Goal: Register for event/course

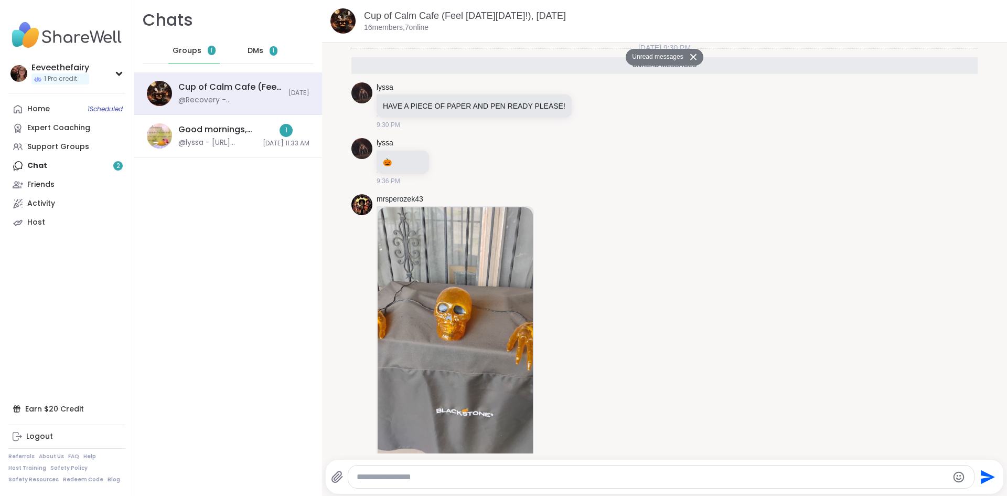
scroll to position [665, 0]
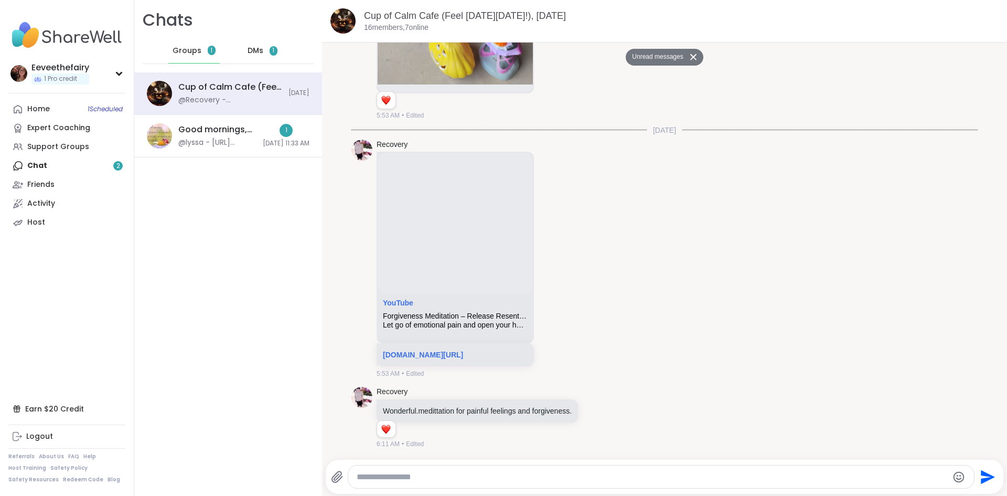
click at [248, 55] on span "DMs" at bounding box center [255, 51] width 16 height 10
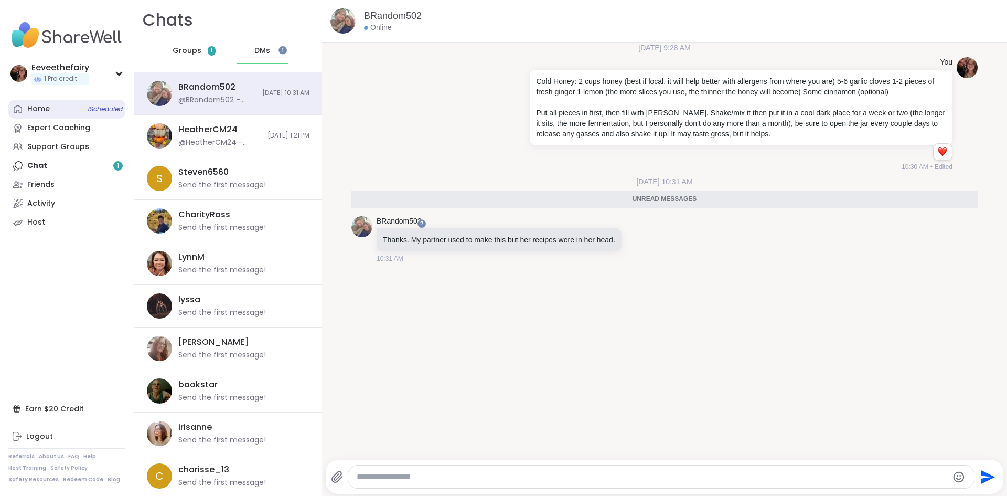
click at [63, 111] on link "Home 1 Scheduled" at bounding box center [66, 109] width 117 height 19
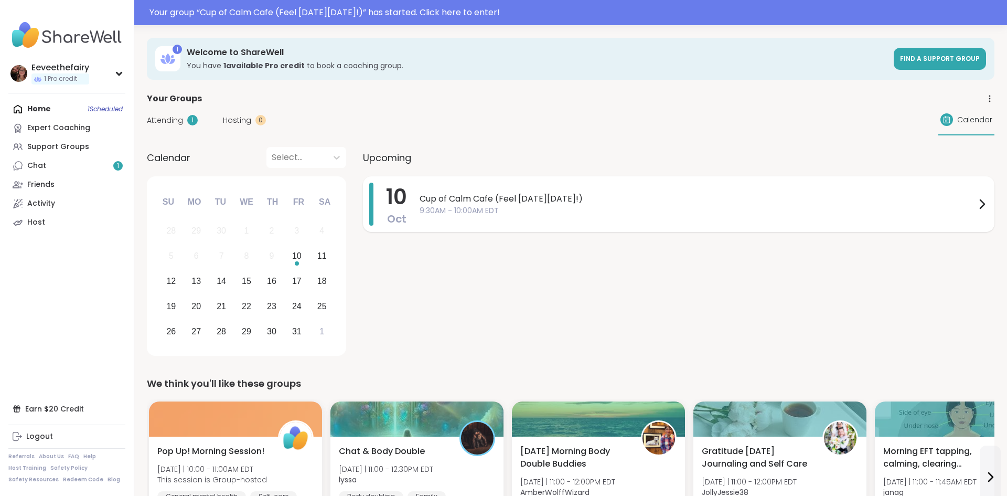
click at [513, 202] on span "Cup of Calm Cafe (Feel Good Friday!)" at bounding box center [697, 198] width 556 height 13
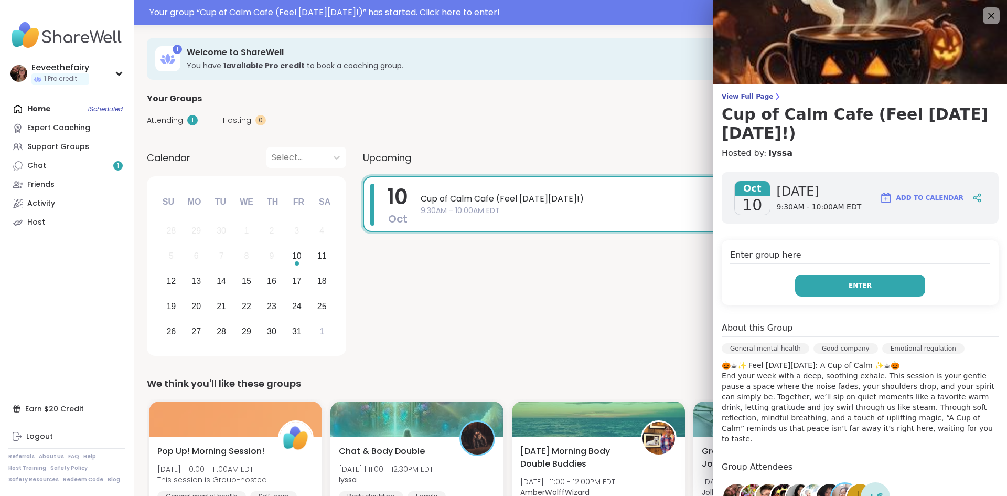
click at [856, 281] on span "Enter" at bounding box center [859, 285] width 23 height 9
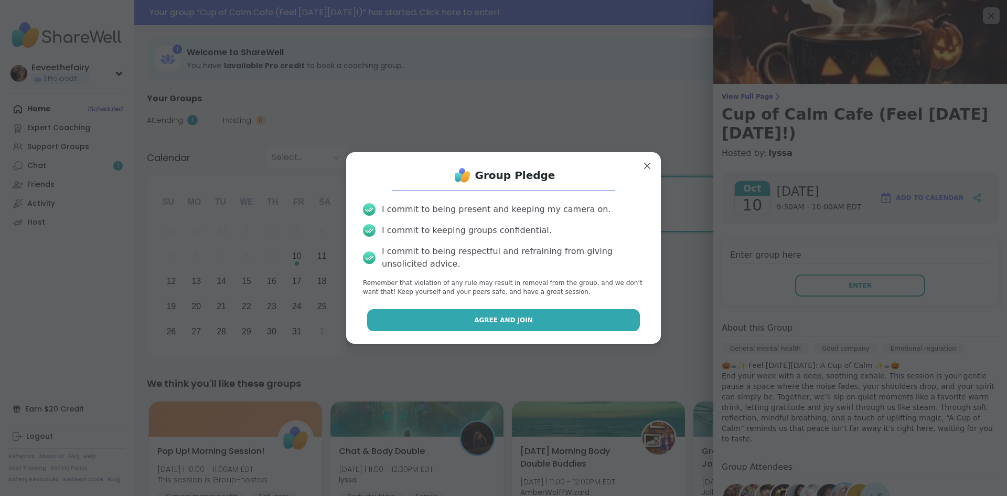
click at [534, 319] on button "Agree and Join" at bounding box center [503, 320] width 273 height 22
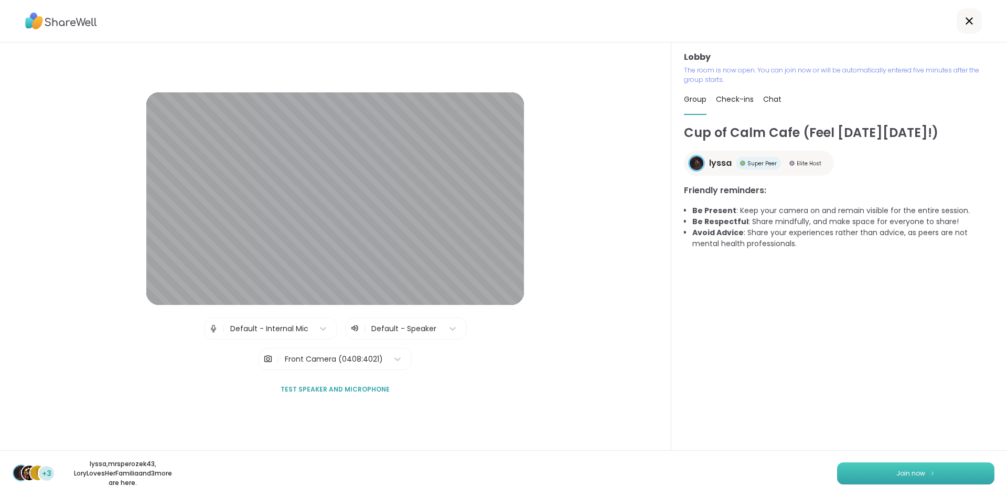
click at [921, 469] on span "Join now" at bounding box center [910, 472] width 29 height 9
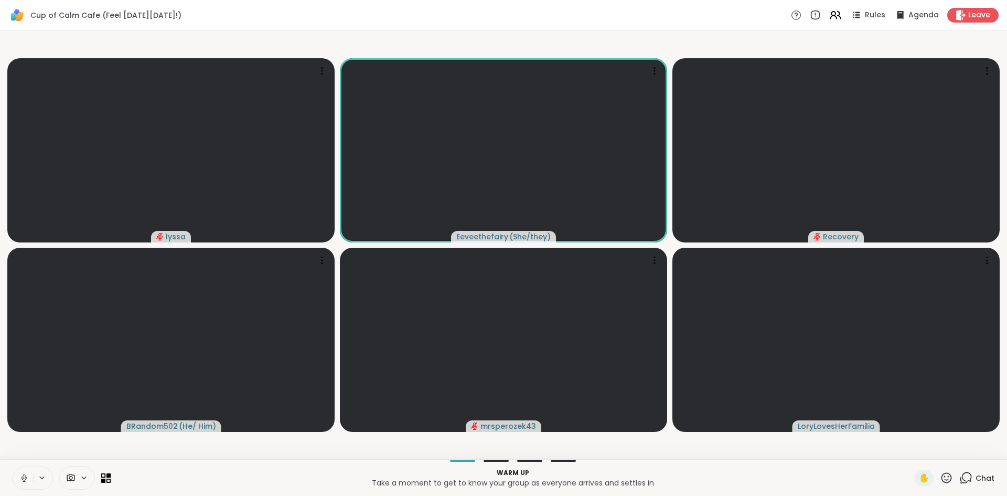
click at [24, 479] on icon at bounding box center [23, 477] width 9 height 9
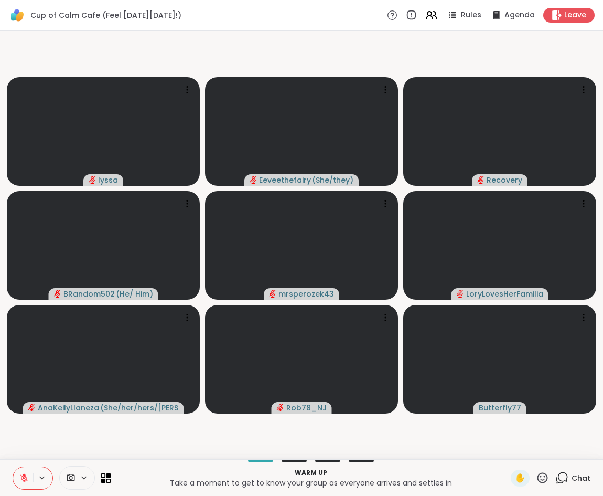
click at [561, 477] on icon at bounding box center [561, 477] width 13 height 13
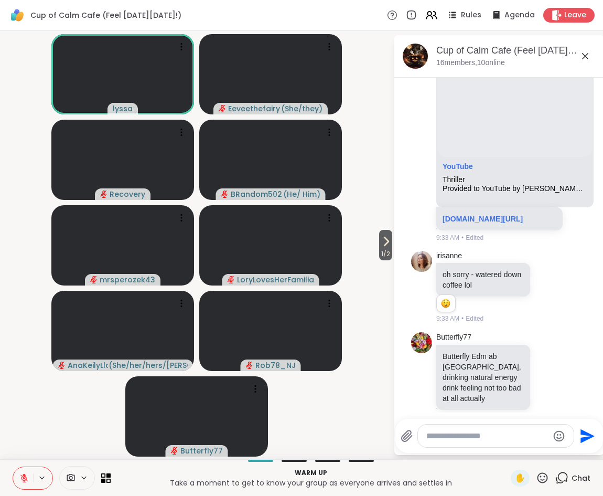
scroll to position [2067, 0]
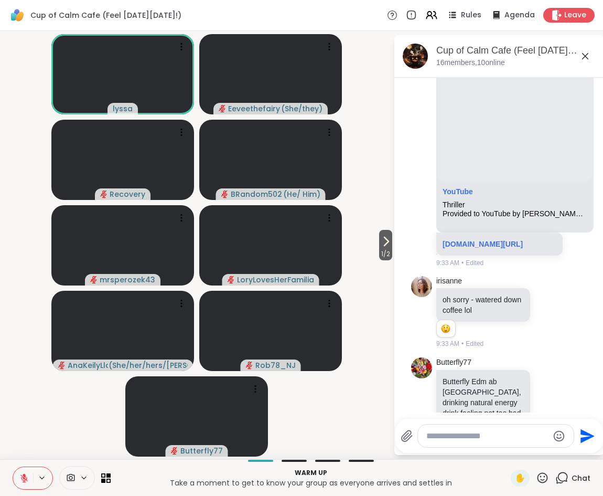
click at [468, 431] on textarea "Type your message" at bounding box center [487, 435] width 122 height 10
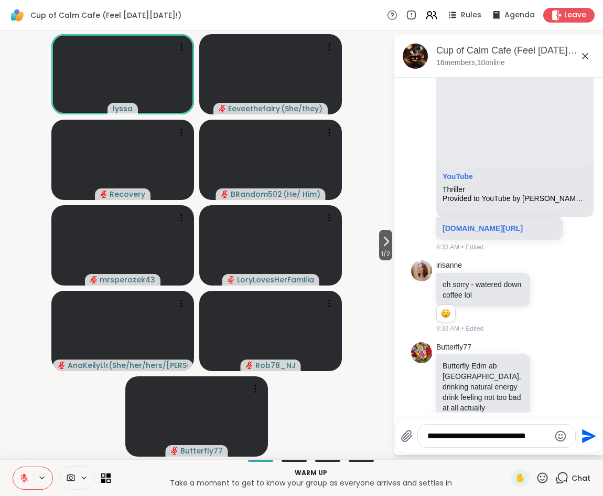
scroll to position [2104, 0]
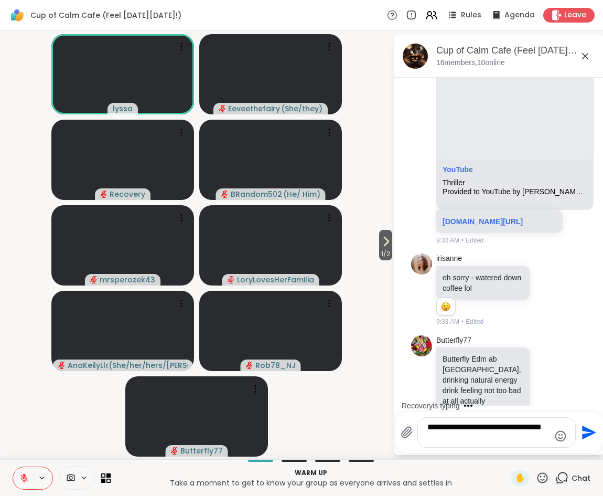
type textarea "**********"
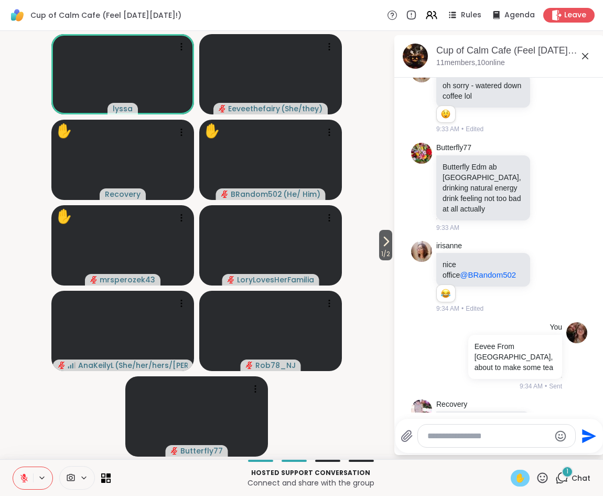
scroll to position [2437, 0]
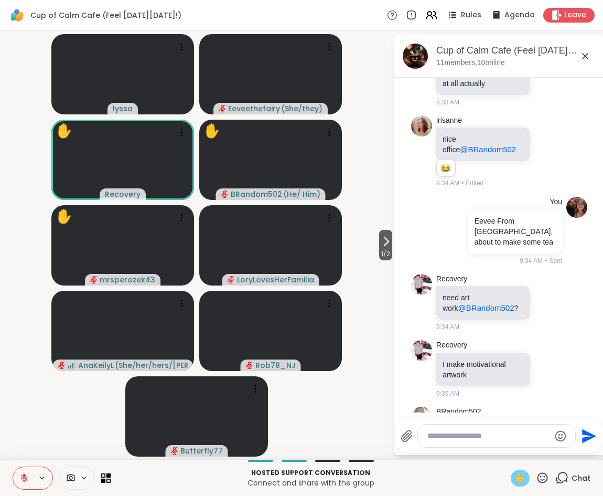
click at [523, 478] on span "✋" at bounding box center [520, 477] width 10 height 13
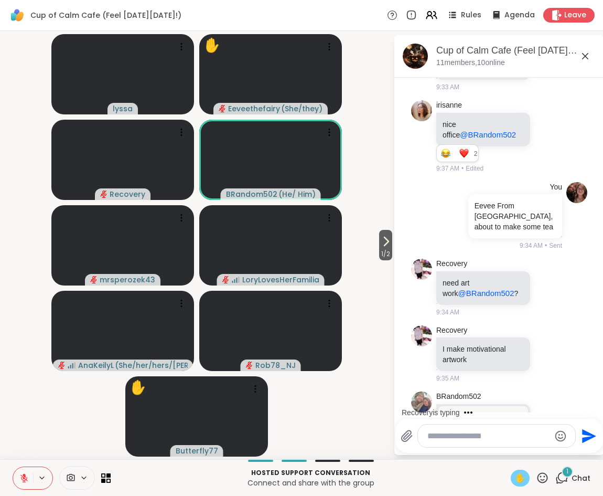
scroll to position [2522, 0]
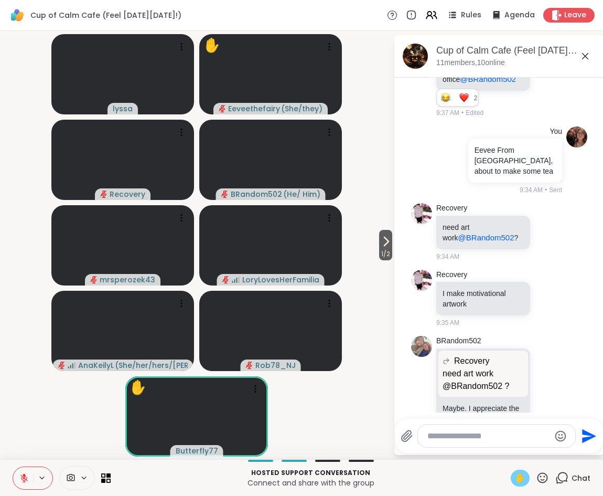
click at [23, 473] on icon at bounding box center [24, 475] width 3 height 4
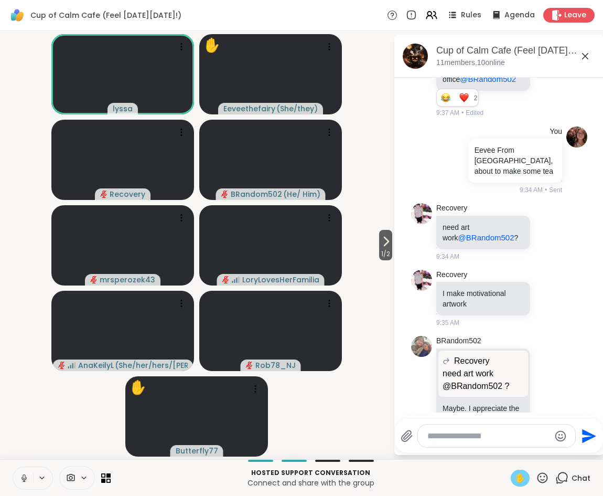
click at [25, 479] on icon at bounding box center [23, 477] width 5 height 3
click at [25, 479] on icon at bounding box center [23, 477] width 9 height 9
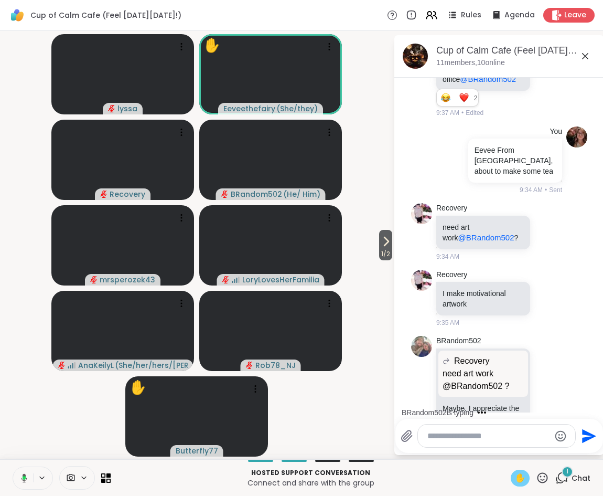
scroll to position [2626, 0]
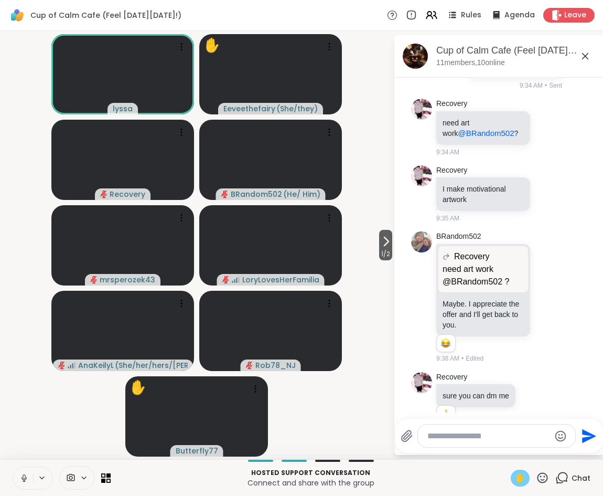
click at [25, 479] on icon at bounding box center [23, 477] width 5 height 3
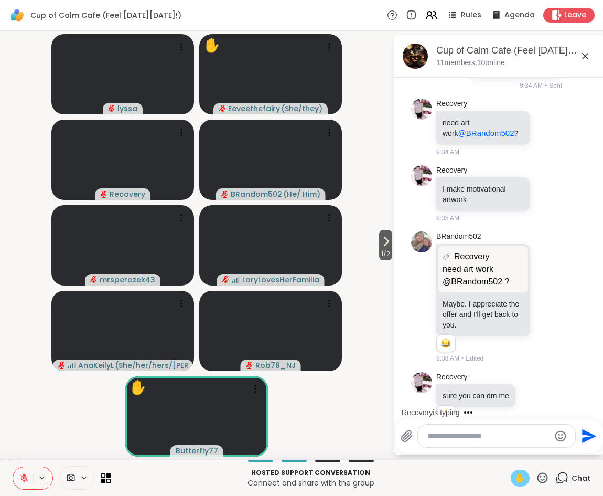
scroll to position [2641, 0]
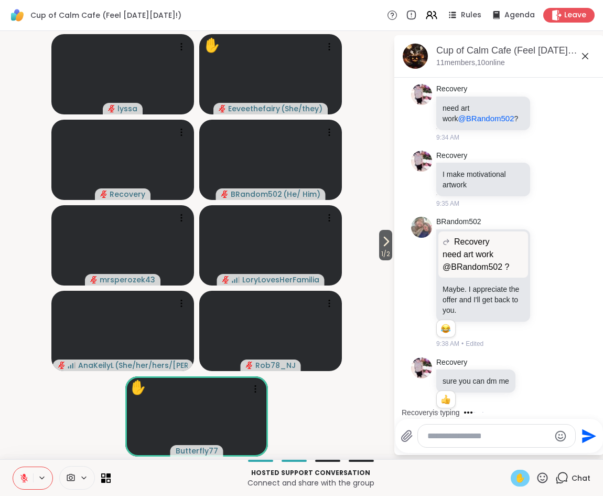
click at [520, 481] on span "✋" at bounding box center [520, 477] width 10 height 13
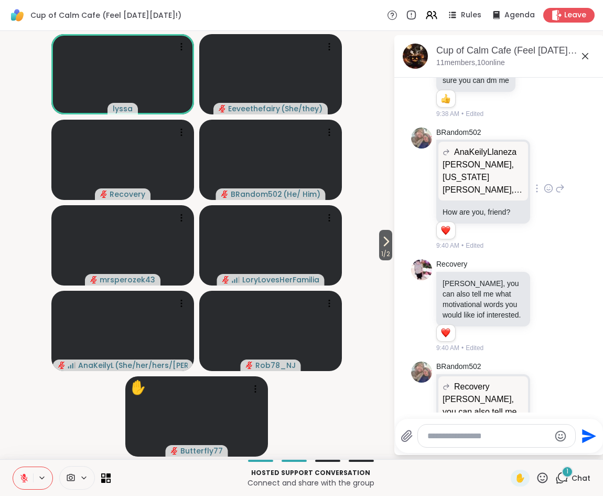
scroll to position [3065, 0]
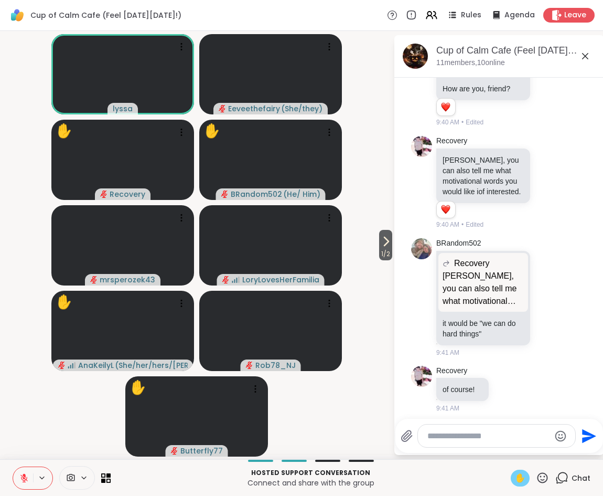
click at [518, 478] on span "✋" at bounding box center [520, 477] width 10 height 13
click at [24, 476] on icon at bounding box center [24, 475] width 3 height 4
click at [24, 476] on icon at bounding box center [23, 477] width 9 height 9
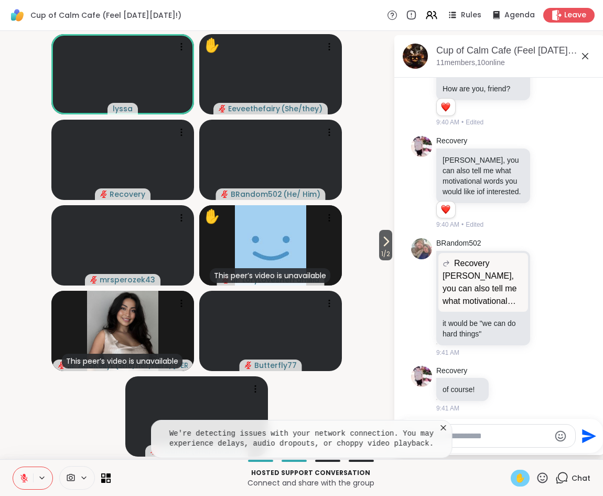
scroll to position [3080, 0]
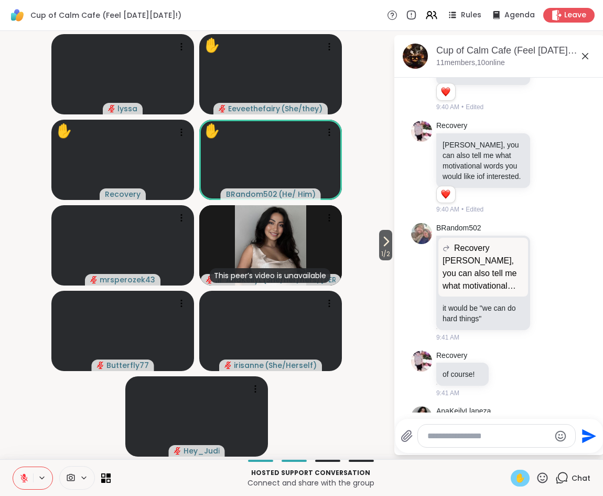
click at [23, 478] on icon at bounding box center [23, 477] width 7 height 7
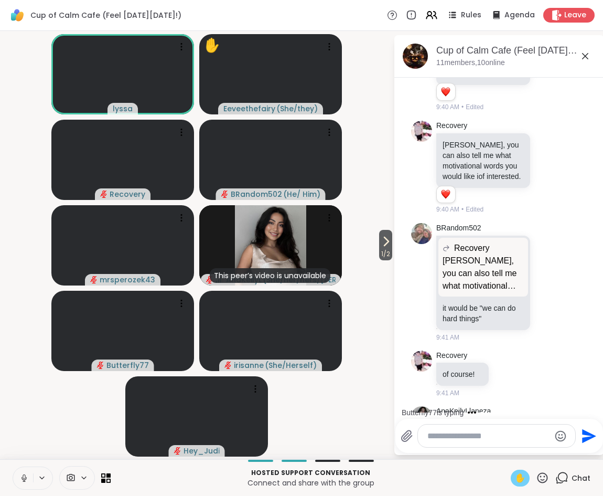
click at [21, 479] on icon at bounding box center [23, 477] width 9 height 9
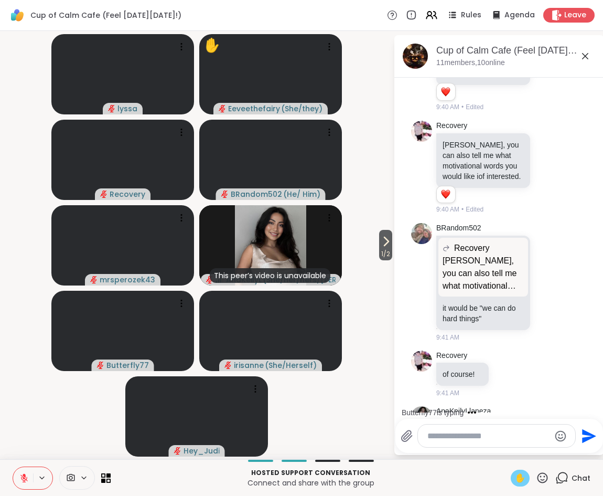
click at [523, 477] on span "✋" at bounding box center [520, 477] width 10 height 13
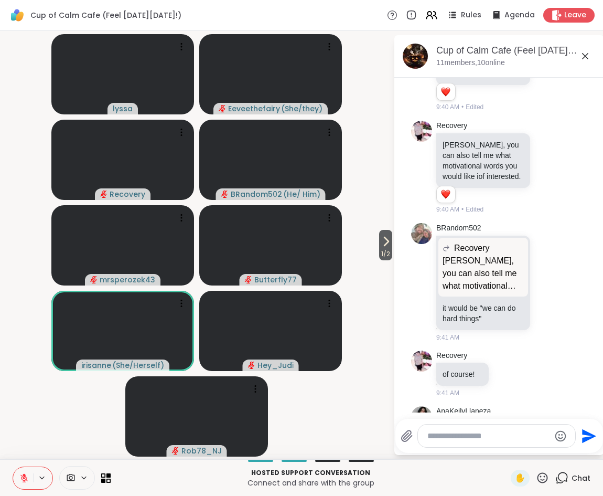
click at [468, 439] on textarea "Type your message" at bounding box center [488, 435] width 122 height 10
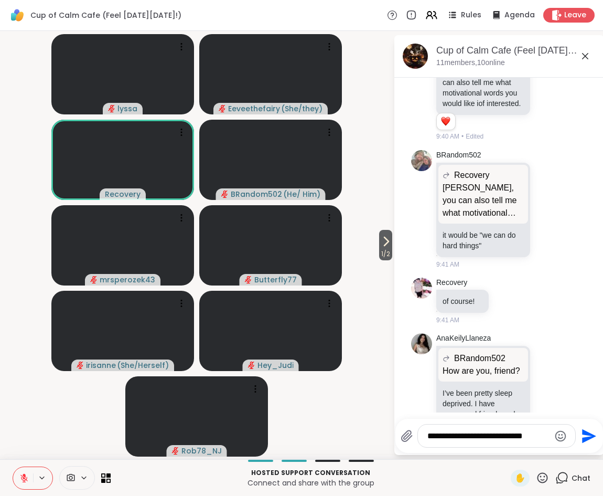
scroll to position [3146, 0]
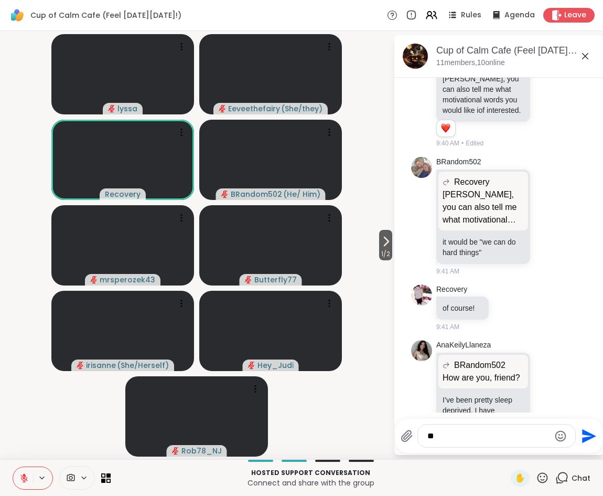
type textarea "*"
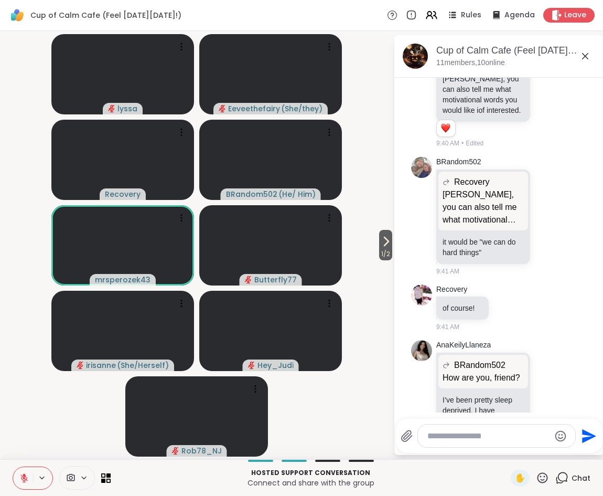
click at [25, 478] on icon at bounding box center [23, 477] width 7 height 7
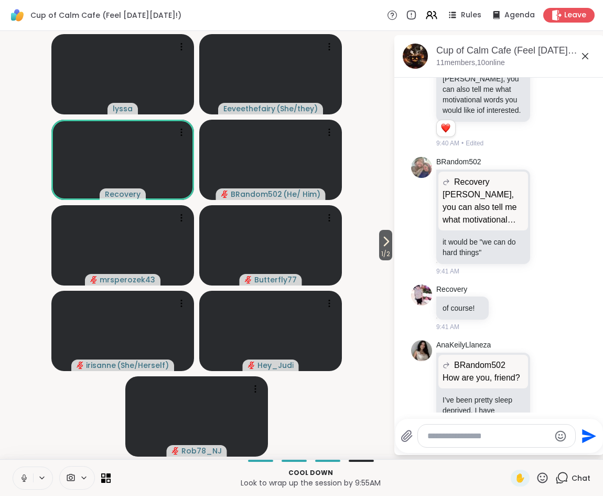
click at [25, 478] on icon at bounding box center [23, 477] width 9 height 9
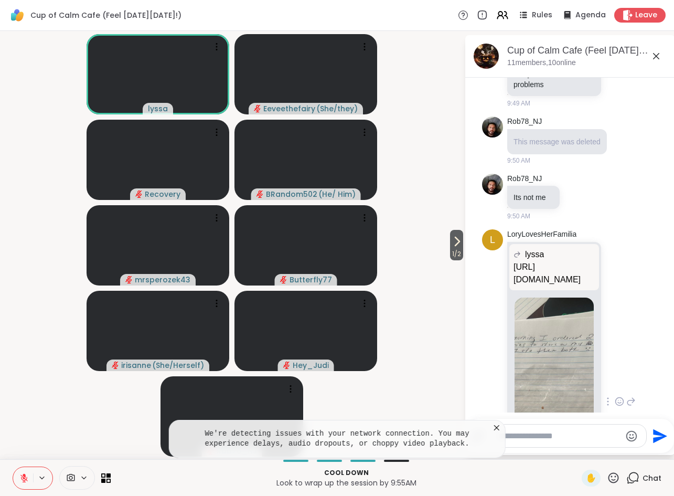
scroll to position [3625, 0]
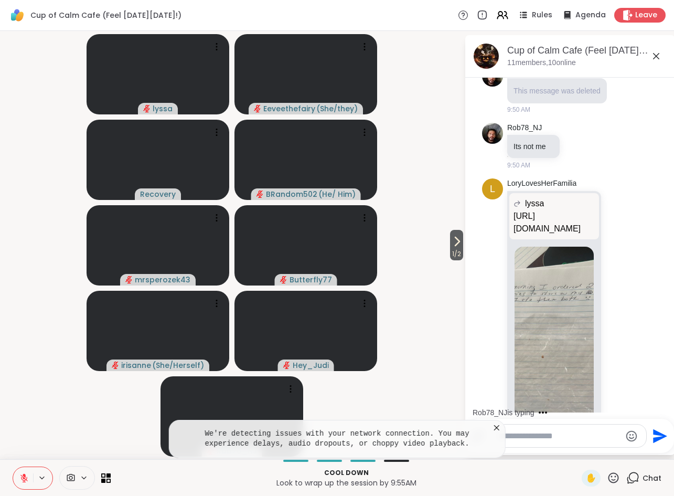
click at [27, 479] on icon at bounding box center [23, 477] width 9 height 9
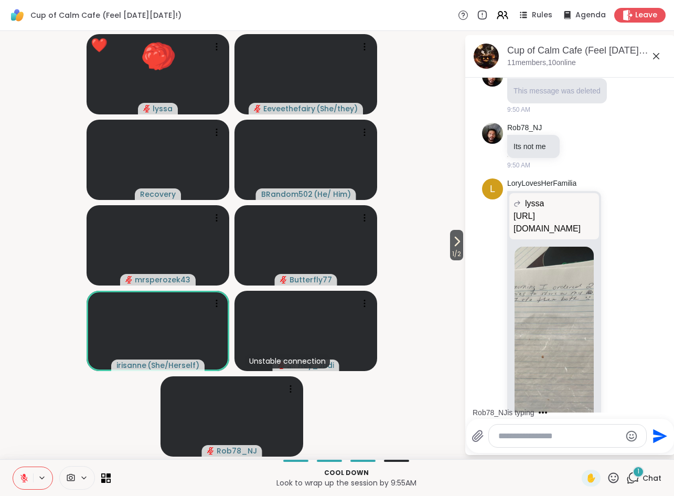
scroll to position [3681, 0]
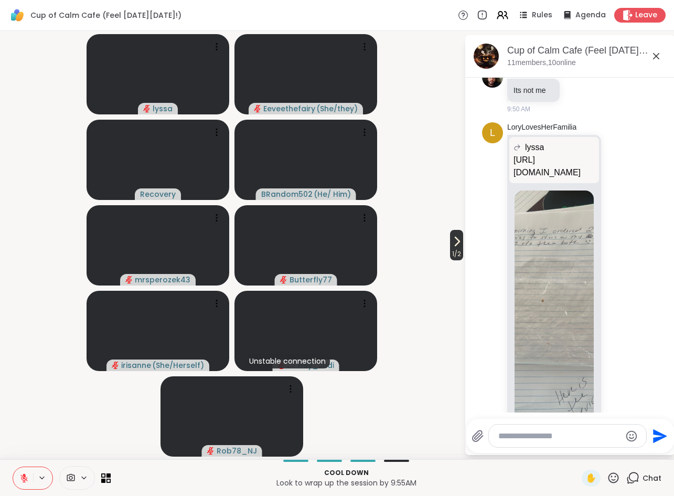
click at [455, 246] on icon at bounding box center [456, 241] width 13 height 13
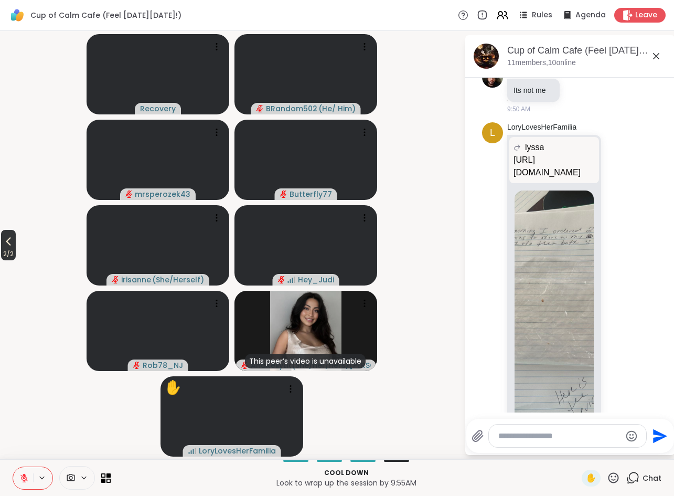
click at [9, 241] on icon at bounding box center [8, 241] width 13 height 13
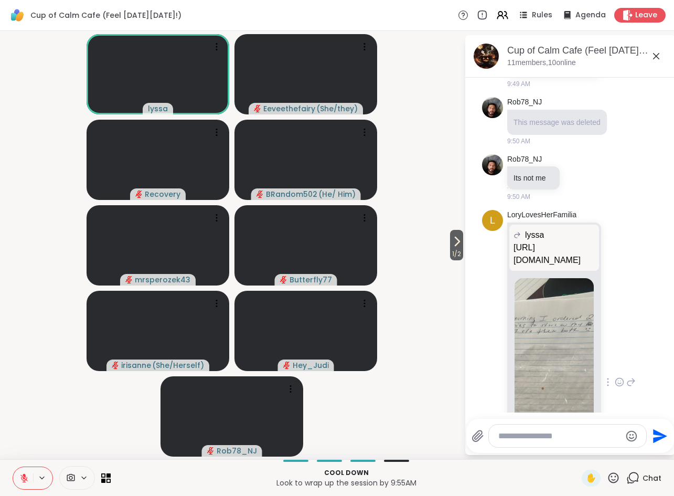
scroll to position [3680, 0]
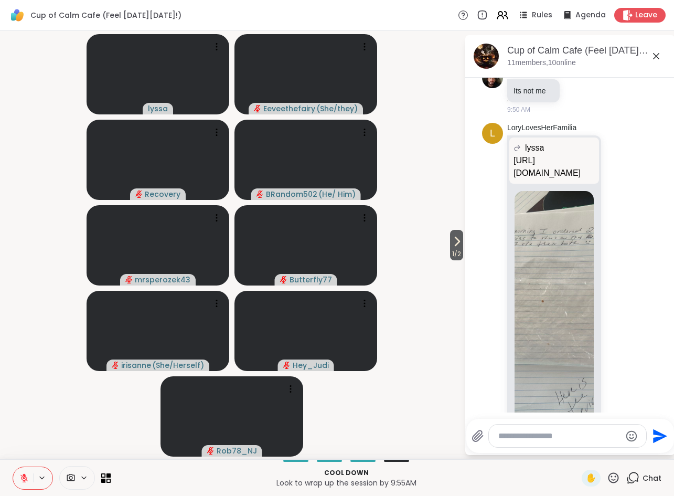
click at [534, 437] on textarea "Type your message" at bounding box center [559, 435] width 122 height 10
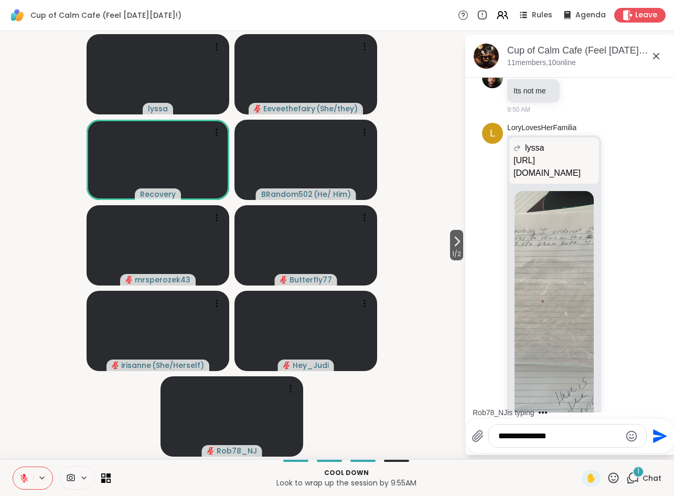
scroll to position [3747, 0]
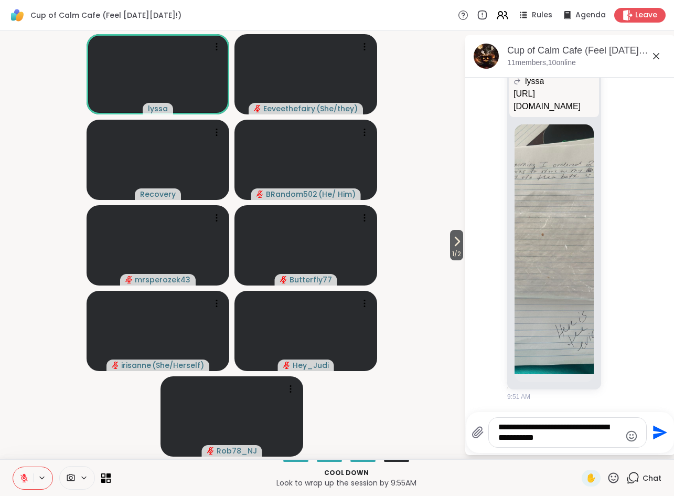
click at [631, 439] on icon "Emoji picker" at bounding box center [631, 435] width 13 height 13
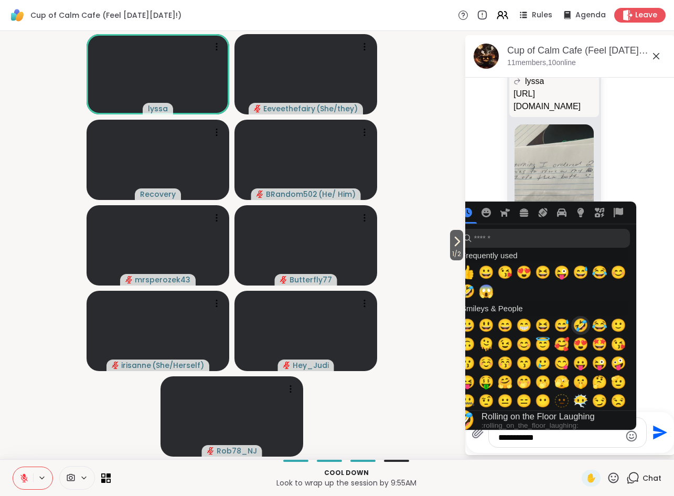
click at [582, 328] on span "🤣" at bounding box center [581, 325] width 16 height 15
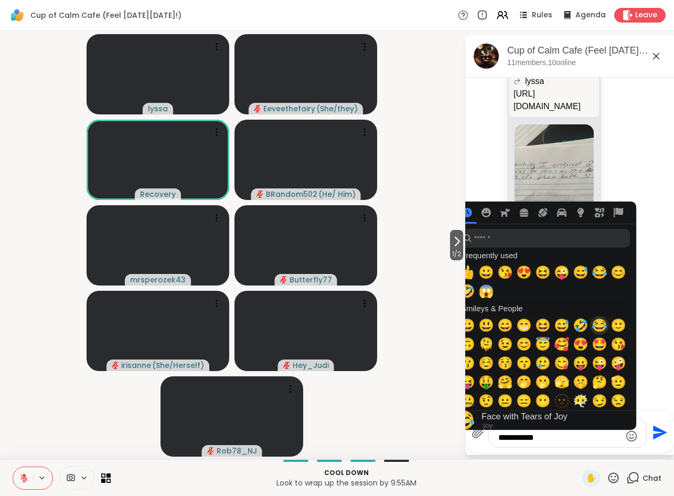
click at [600, 326] on span "😂" at bounding box center [599, 325] width 16 height 15
click at [597, 330] on span "😂" at bounding box center [599, 325] width 16 height 15
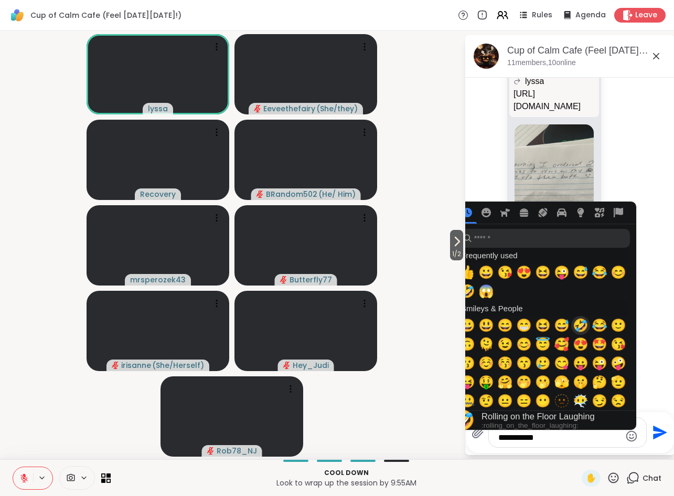
click at [583, 326] on span "🤣" at bounding box center [581, 325] width 16 height 15
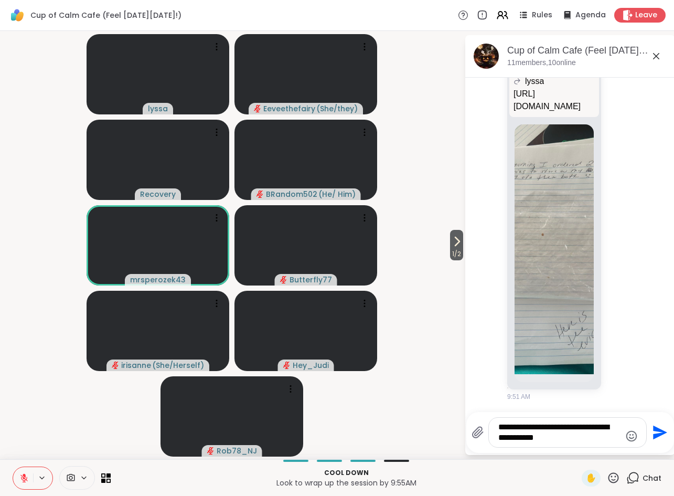
click at [568, 445] on div "**********" at bounding box center [567, 431] width 157 height 29
click at [629, 435] on icon "Emoji picker" at bounding box center [631, 435] width 13 height 13
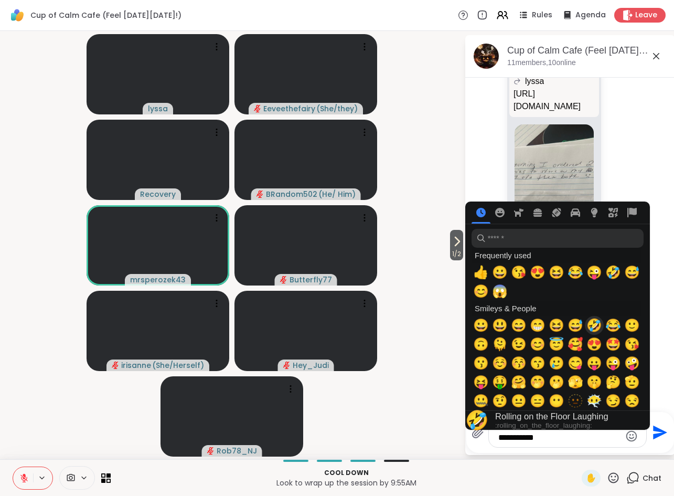
click at [595, 326] on span "🤣" at bounding box center [594, 325] width 16 height 15
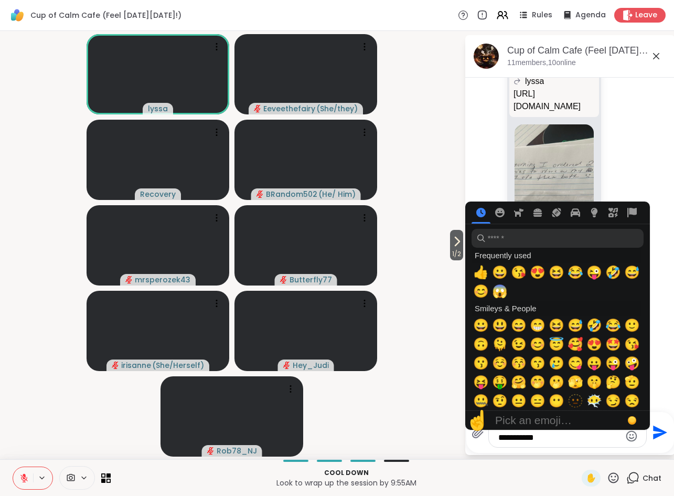
drag, startPoint x: 596, startPoint y: 328, endPoint x: 547, endPoint y: 443, distance: 124.6
click at [547, 443] on div "**********" at bounding box center [567, 431] width 157 height 29
click at [594, 328] on span "🤣" at bounding box center [594, 325] width 16 height 15
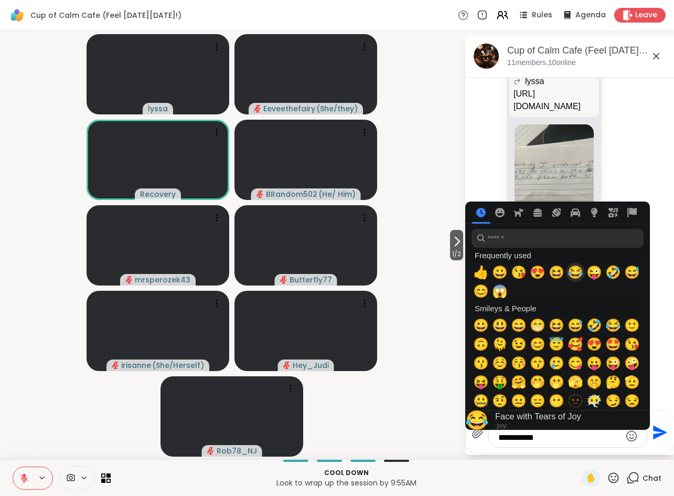
click at [577, 273] on span "😂" at bounding box center [575, 272] width 16 height 15
click at [550, 445] on div "**********" at bounding box center [567, 431] width 157 height 29
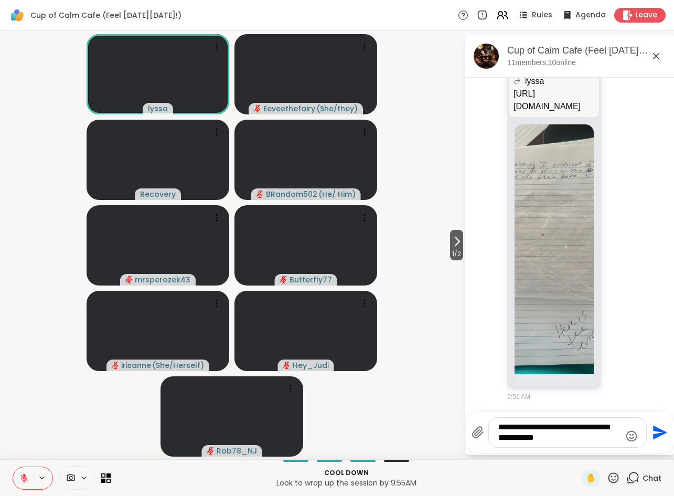
click at [549, 442] on textarea "**********" at bounding box center [559, 432] width 122 height 21
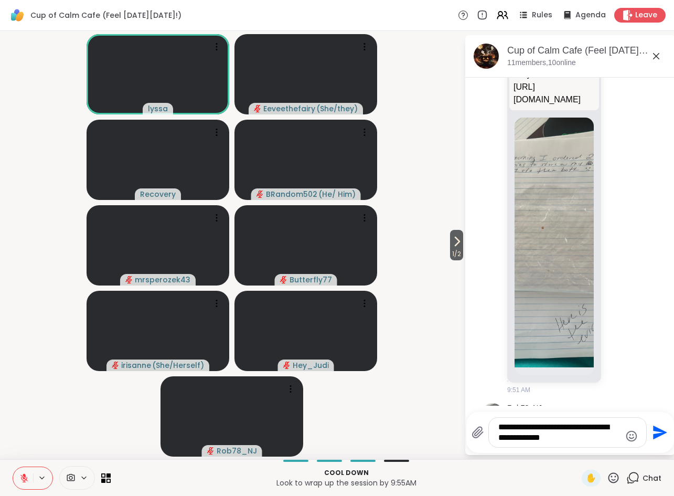
type textarea "**********"
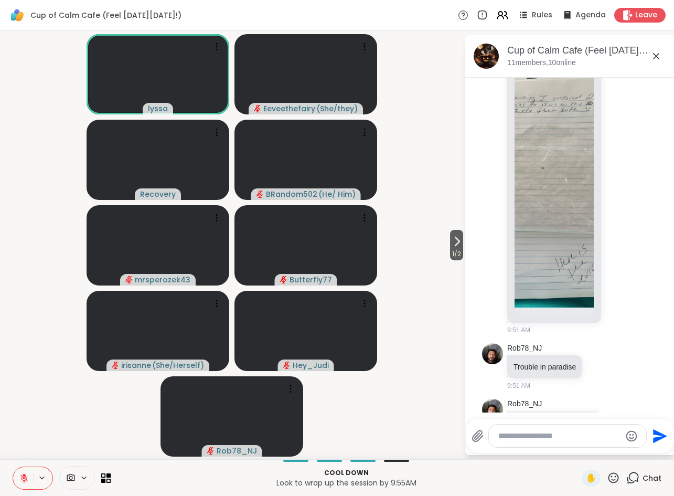
scroll to position [3814, 0]
click at [18, 481] on button at bounding box center [23, 478] width 20 height 22
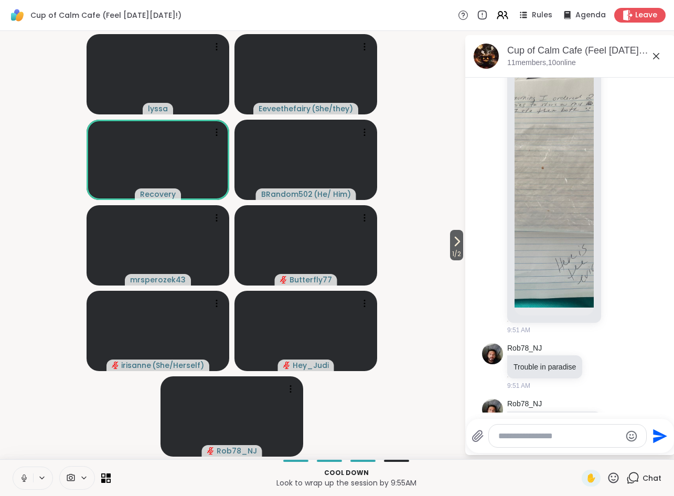
click at [18, 481] on button at bounding box center [23, 478] width 20 height 22
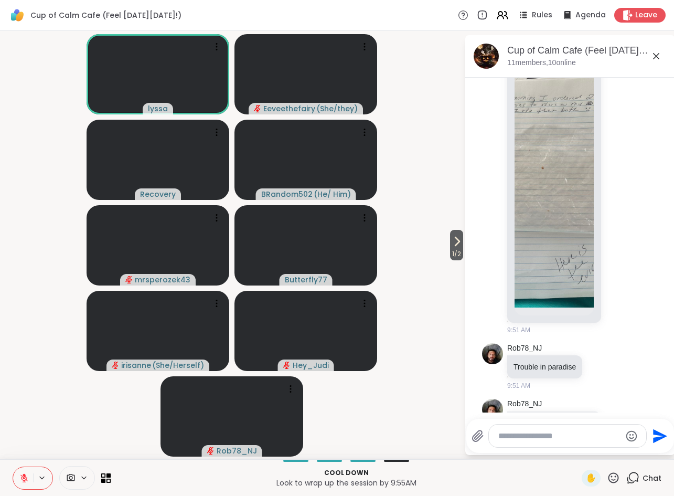
scroll to position [3828, 0]
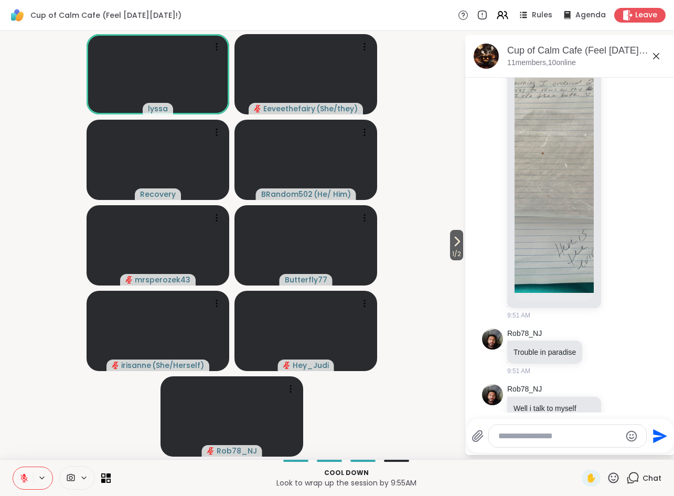
click at [28, 368] on video-player-container "1 / 2 lyssa Eeveethefairy ( She/they ) Recovery BRandom502 ( He/ Him ) mrsperoz…" at bounding box center [231, 244] width 451 height 419
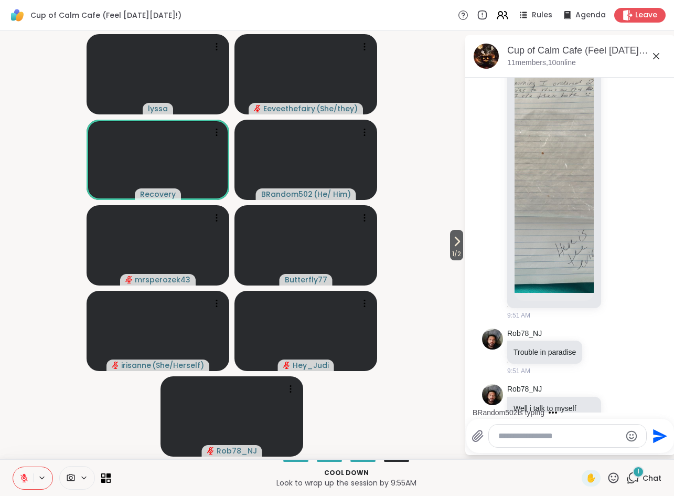
scroll to position [3956, 0]
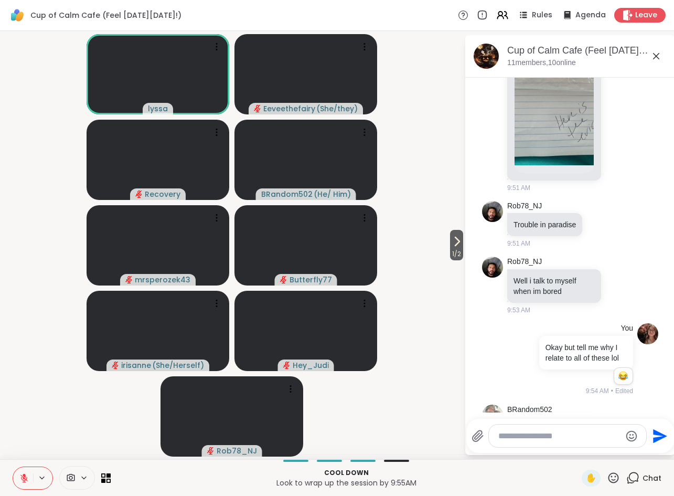
click at [619, 458] on icon at bounding box center [619, 463] width 9 height 10
click at [536, 442] on div "Select Reaction: Heart" at bounding box center [535, 446] width 9 height 9
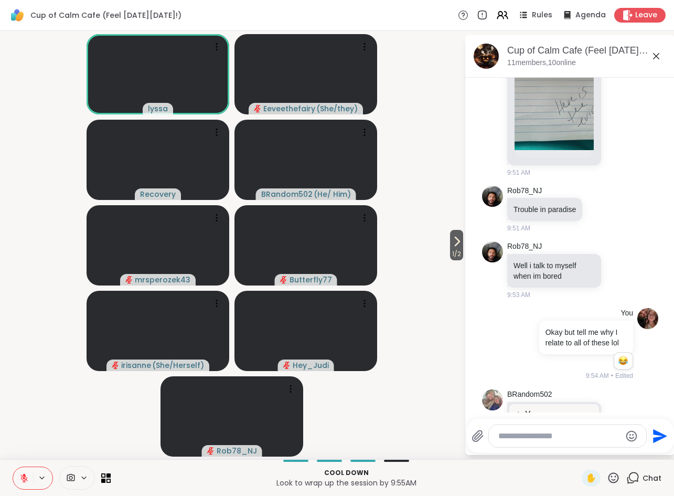
click at [538, 430] on textarea "Type your message" at bounding box center [559, 435] width 122 height 10
type textarea "**********"
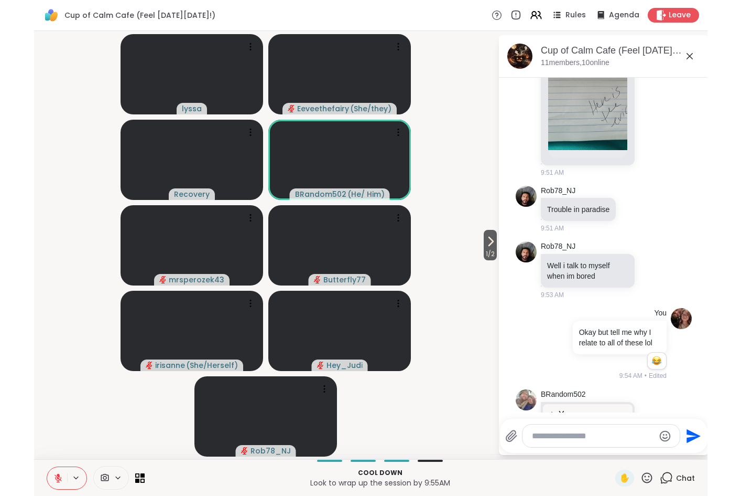
scroll to position [4026, 0]
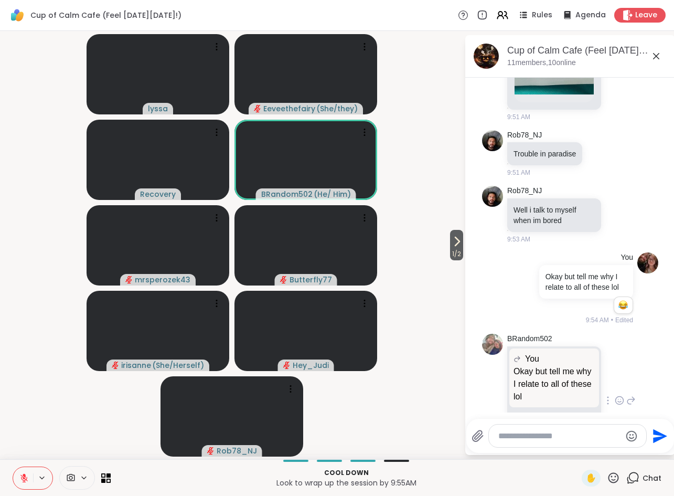
click at [28, 475] on icon at bounding box center [23, 477] width 9 height 9
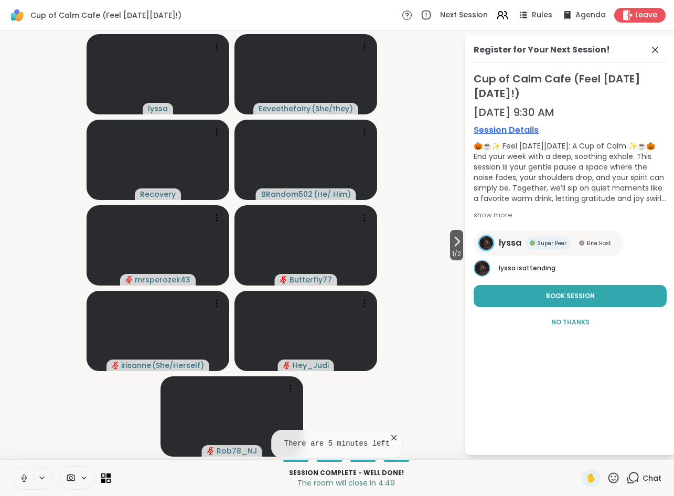
click at [24, 475] on icon at bounding box center [23, 477] width 9 height 9
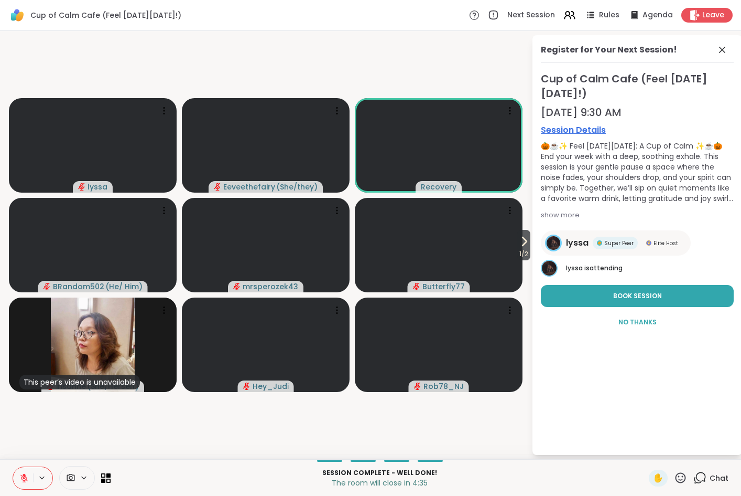
click at [701, 474] on icon at bounding box center [700, 477] width 13 height 13
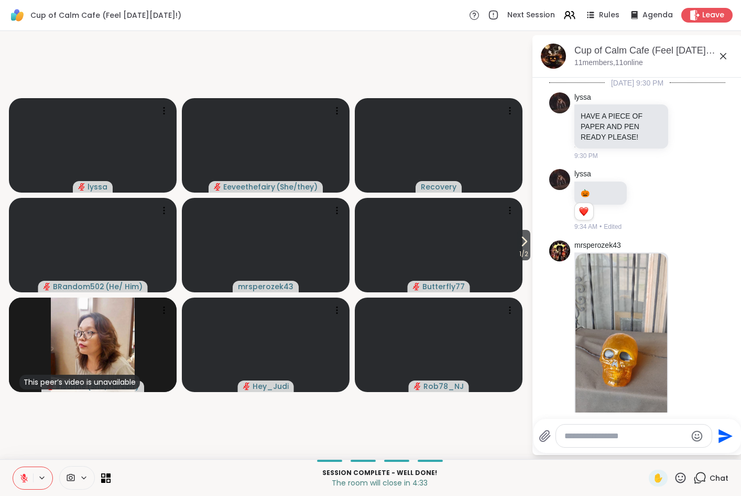
scroll to position [3968, 0]
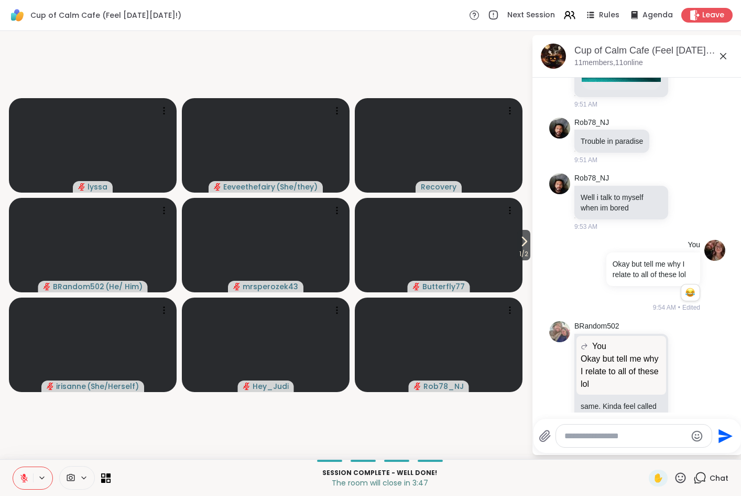
click at [25, 478] on icon at bounding box center [23, 477] width 7 height 7
click at [25, 479] on icon at bounding box center [23, 477] width 5 height 3
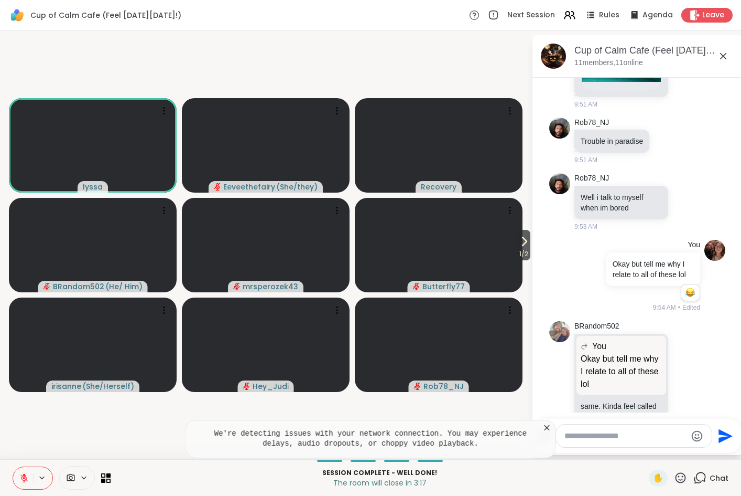
click at [24, 482] on button at bounding box center [23, 478] width 20 height 22
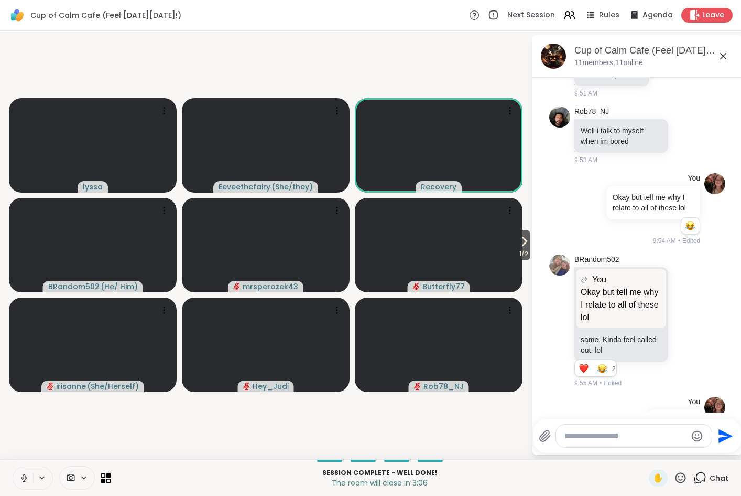
scroll to position [4049, 0]
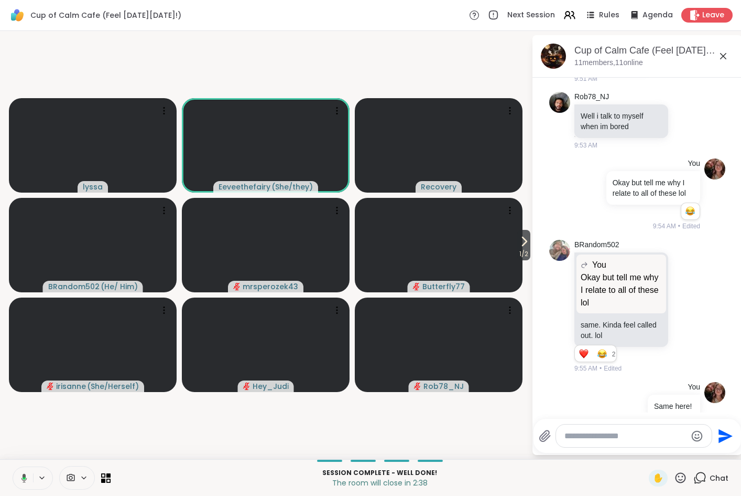
click at [23, 479] on icon at bounding box center [24, 477] width 6 height 9
click at [525, 249] on span "1 / 2" at bounding box center [524, 253] width 13 height 13
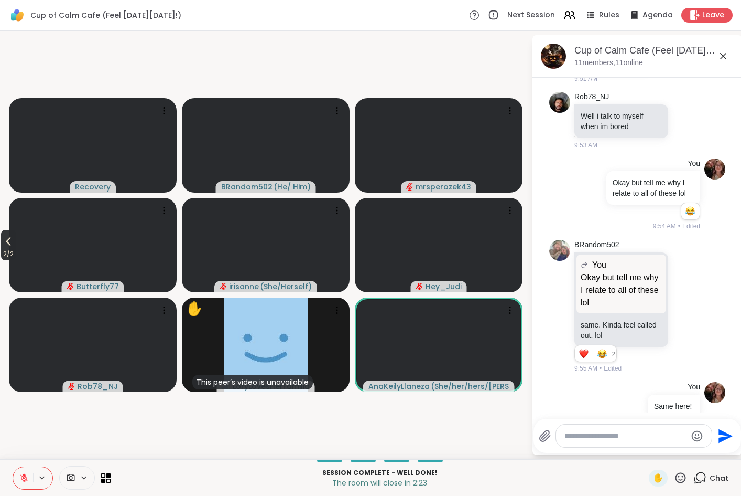
click at [8, 248] on span "2 / 2" at bounding box center [8, 253] width 15 height 13
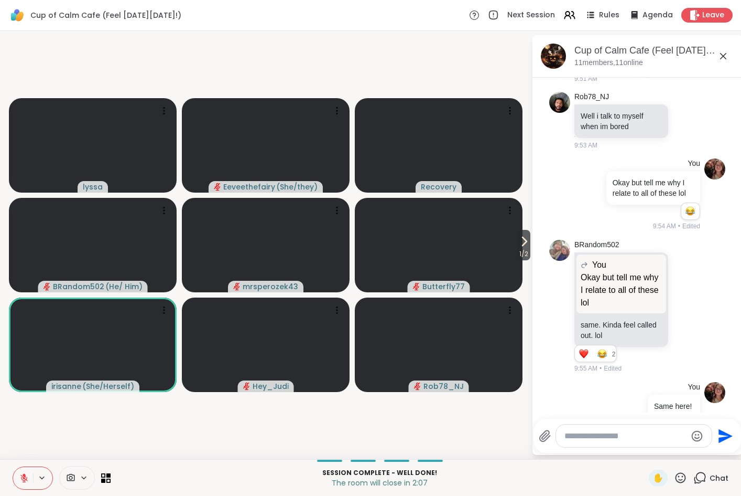
click at [655, 473] on icon at bounding box center [656, 479] width 9 height 13
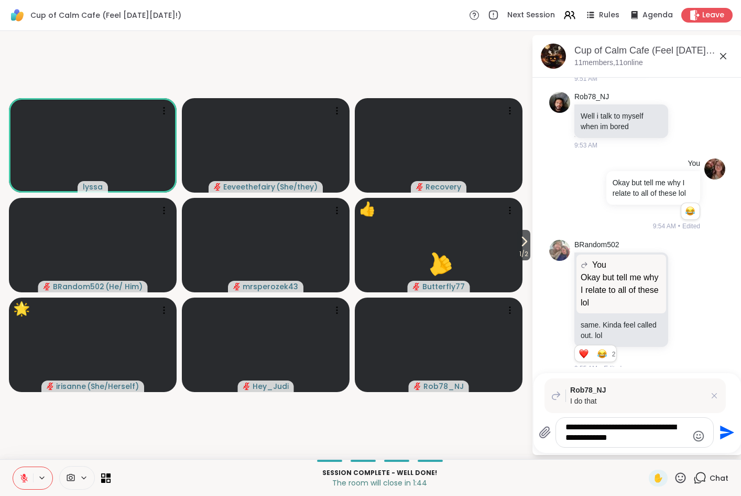
type textarea "**********"
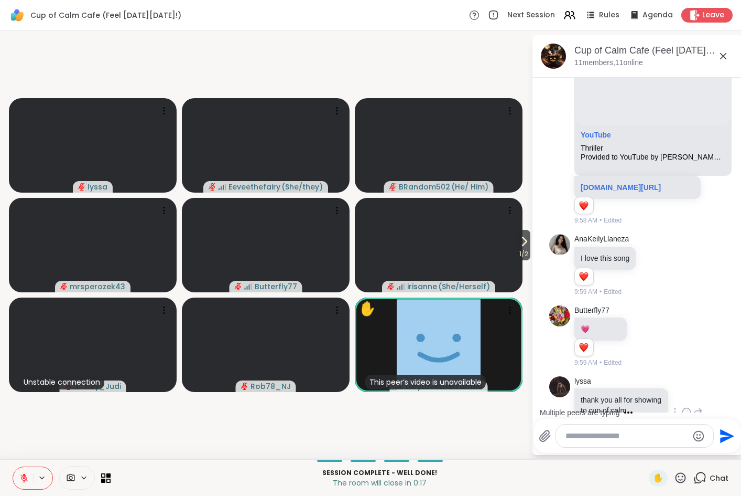
scroll to position [4784, 0]
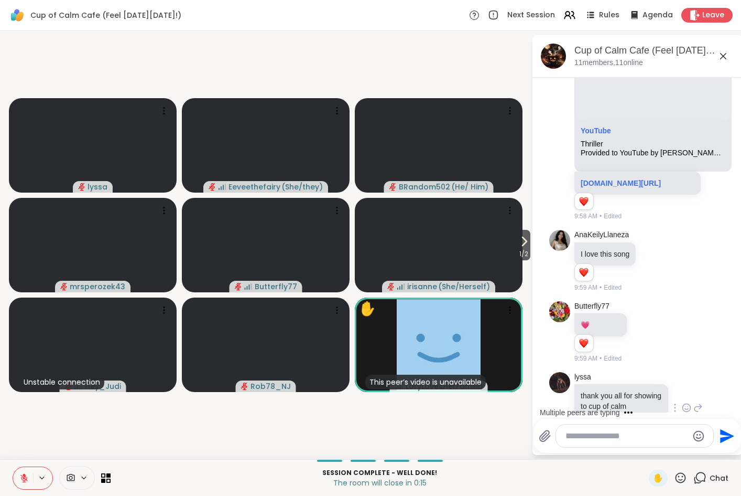
click at [684, 402] on icon at bounding box center [686, 407] width 9 height 10
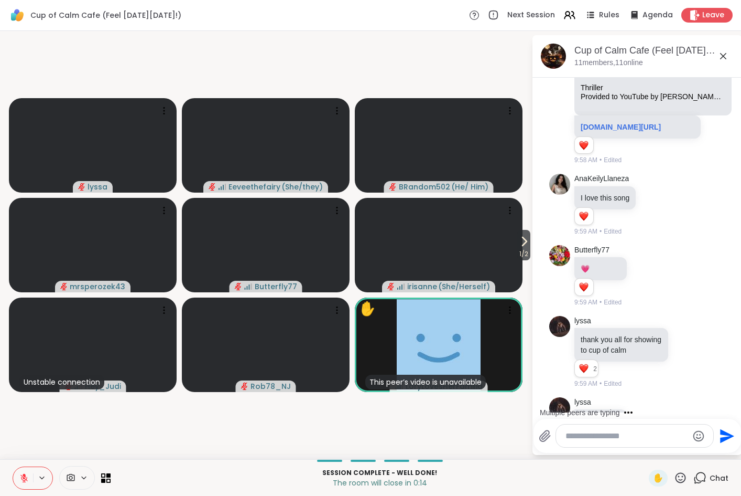
scroll to position [4896, 0]
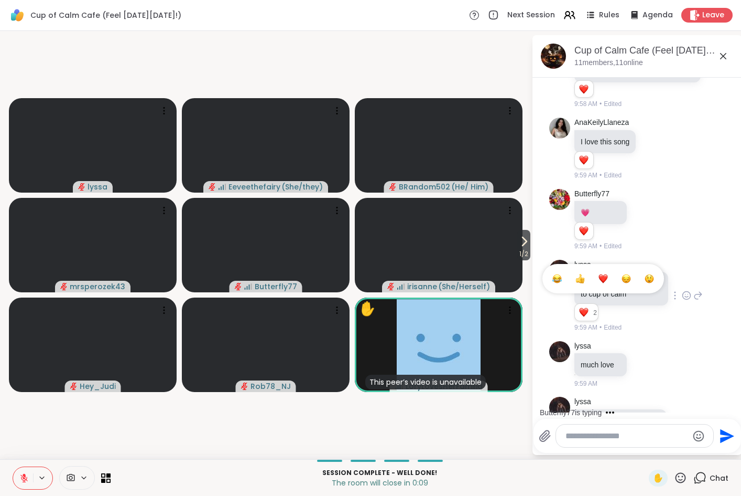
click at [608, 274] on div "Select Reaction: Heart" at bounding box center [603, 278] width 9 height 9
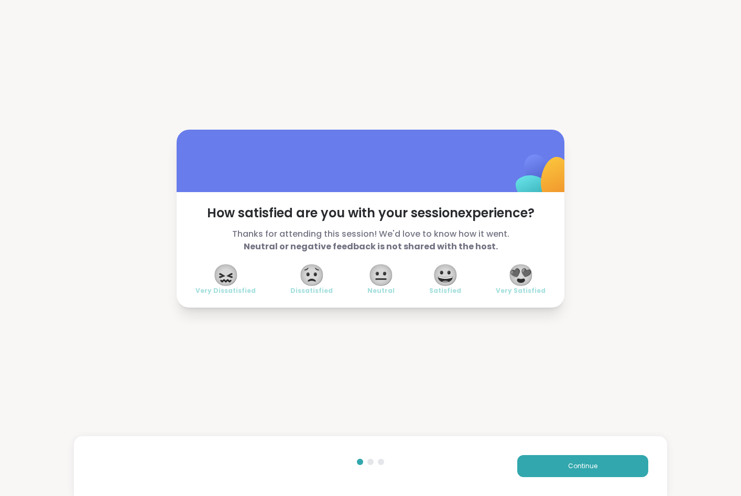
click at [527, 281] on span "😍" at bounding box center [521, 274] width 26 height 19
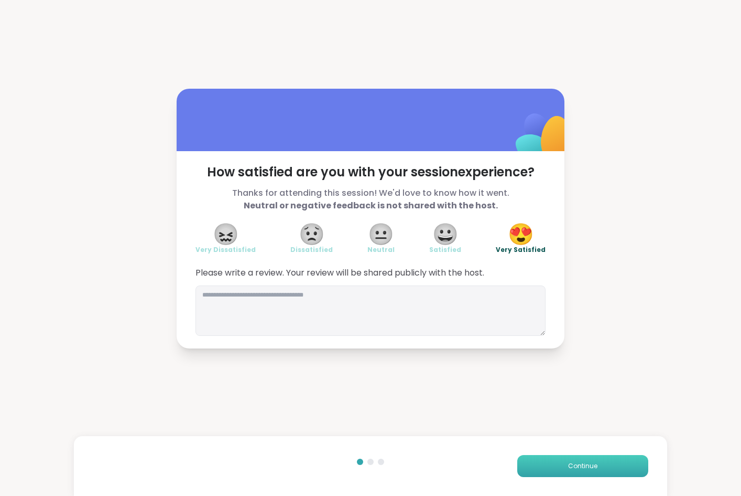
click at [563, 465] on button "Continue" at bounding box center [583, 466] width 131 height 22
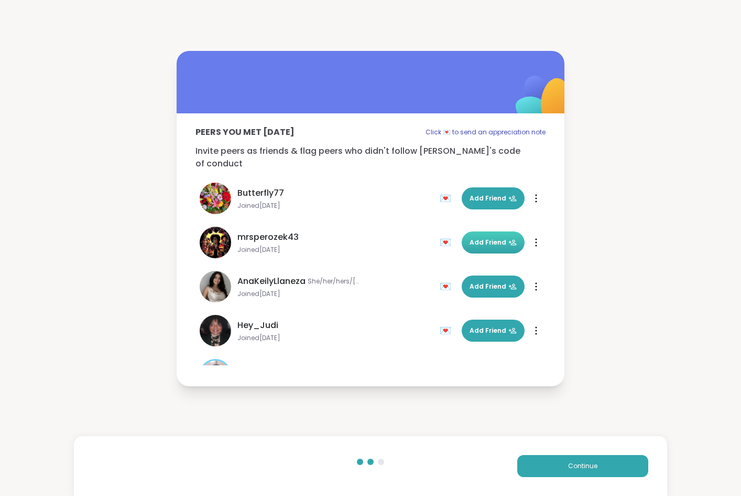
click at [492, 238] on span "Add Friend" at bounding box center [493, 242] width 47 height 9
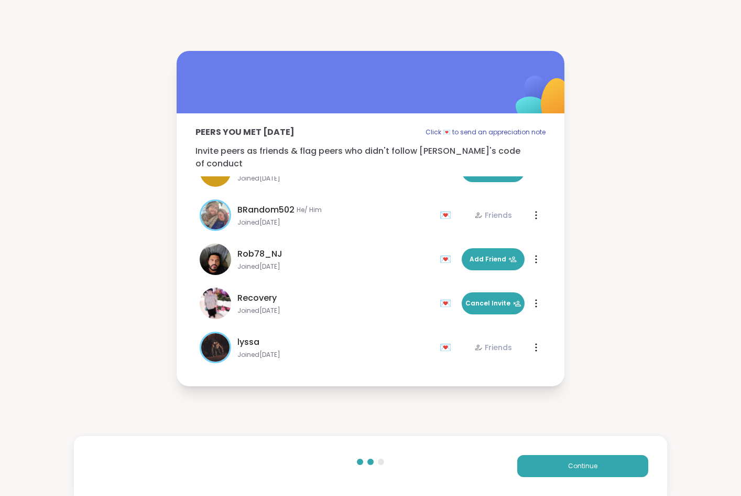
scroll to position [252, 0]
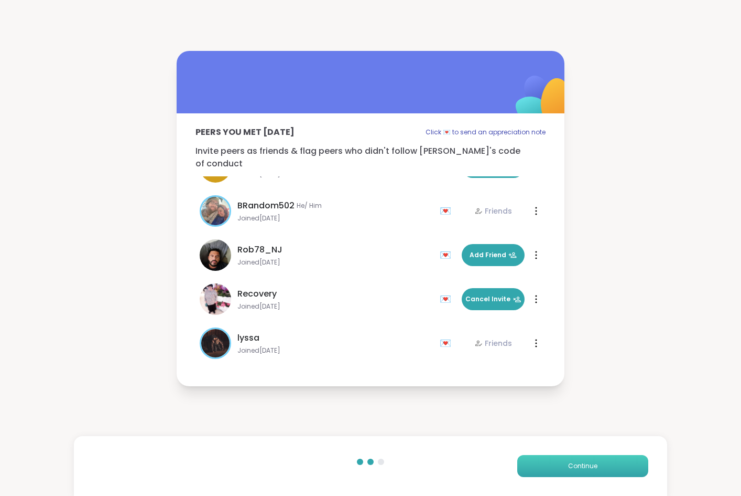
click at [590, 464] on span "Continue" at bounding box center [582, 465] width 29 height 9
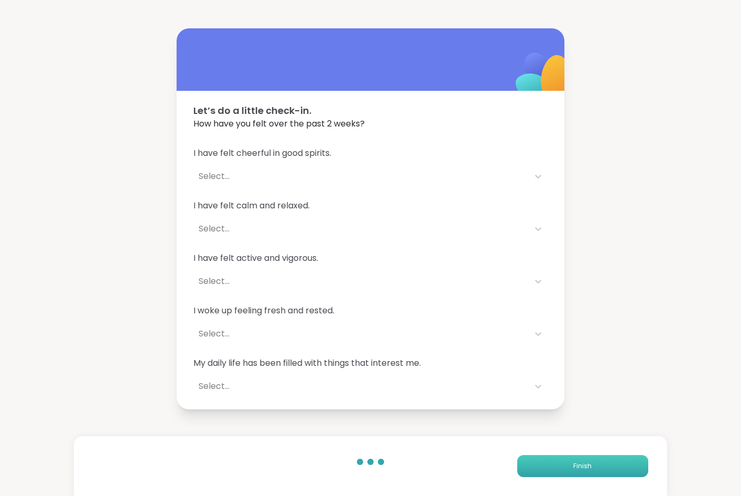
click at [578, 463] on span "Finish" at bounding box center [583, 465] width 18 height 9
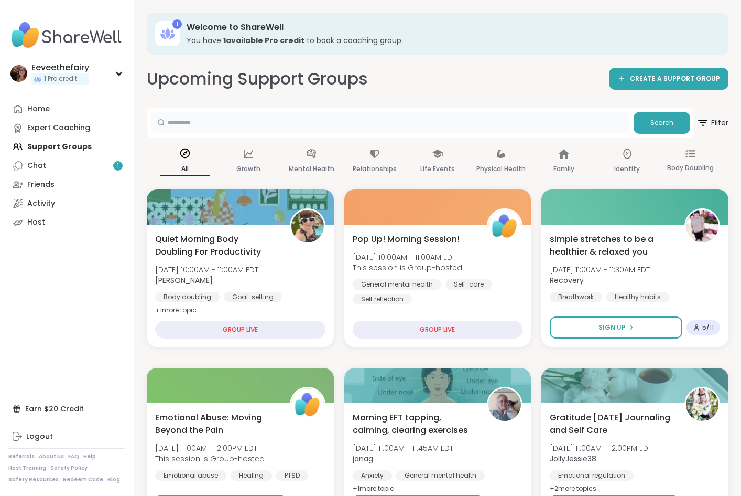
click at [201, 130] on input "text" at bounding box center [390, 122] width 479 height 21
type input "*"
click at [58, 179] on link "Friends" at bounding box center [66, 184] width 117 height 19
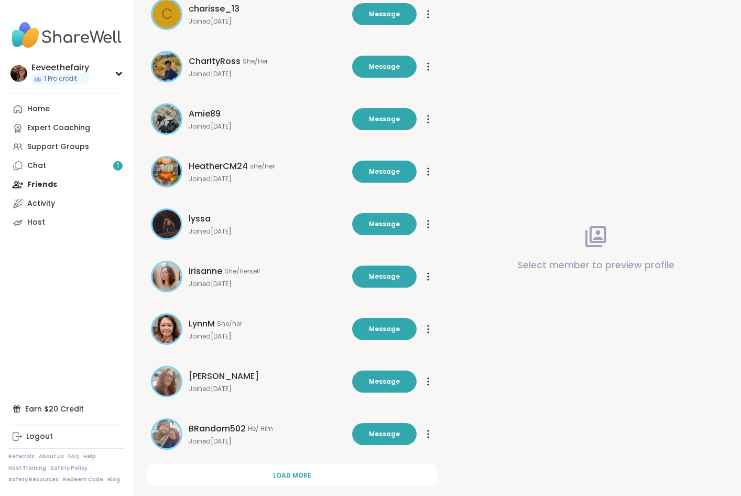
scroll to position [178, 0]
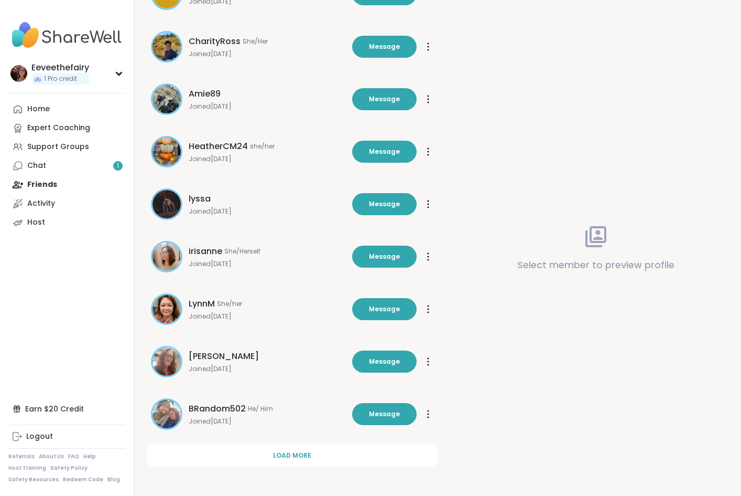
click at [252, 410] on span "He/ Him" at bounding box center [260, 408] width 25 height 8
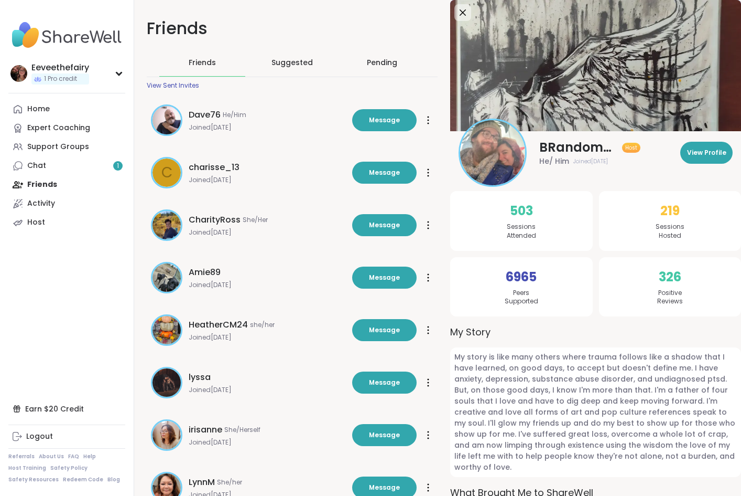
scroll to position [10, 0]
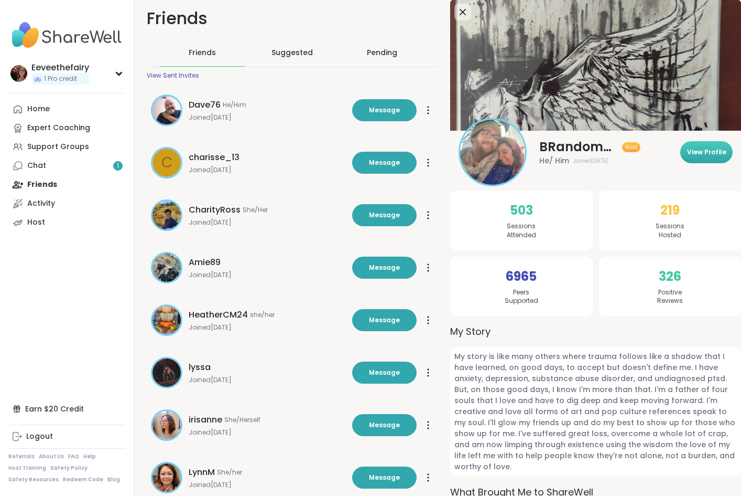
click at [706, 154] on span "View Profile" at bounding box center [706, 151] width 39 height 9
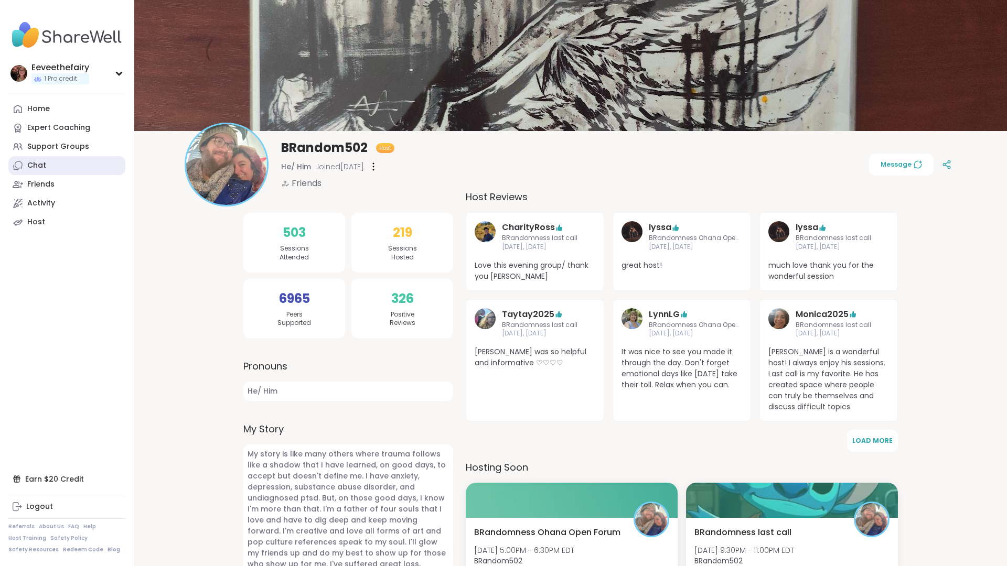
click at [53, 169] on link "Chat" at bounding box center [66, 165] width 117 height 19
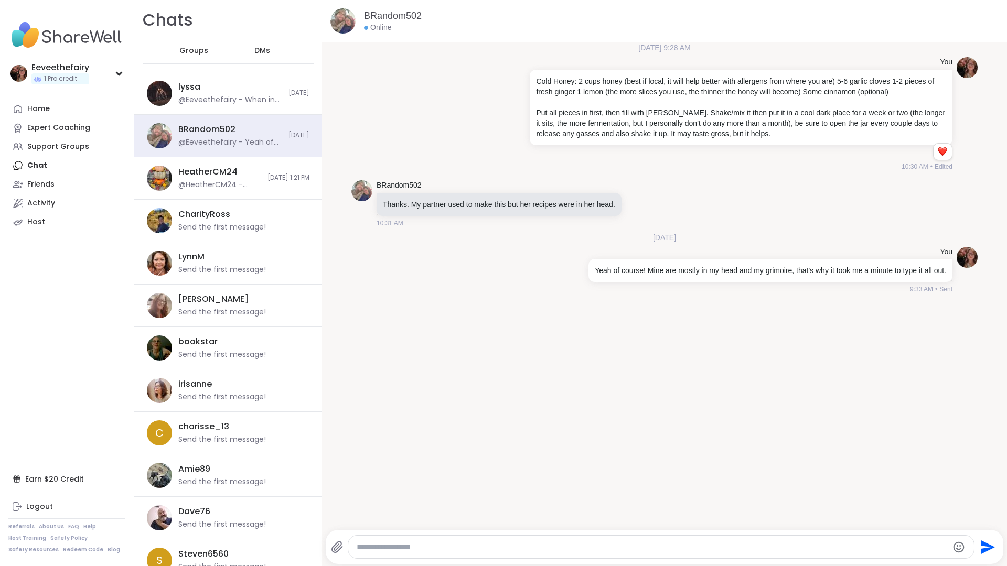
scroll to position [2, 0]
click at [188, 47] on span "Groups" at bounding box center [193, 51] width 29 height 10
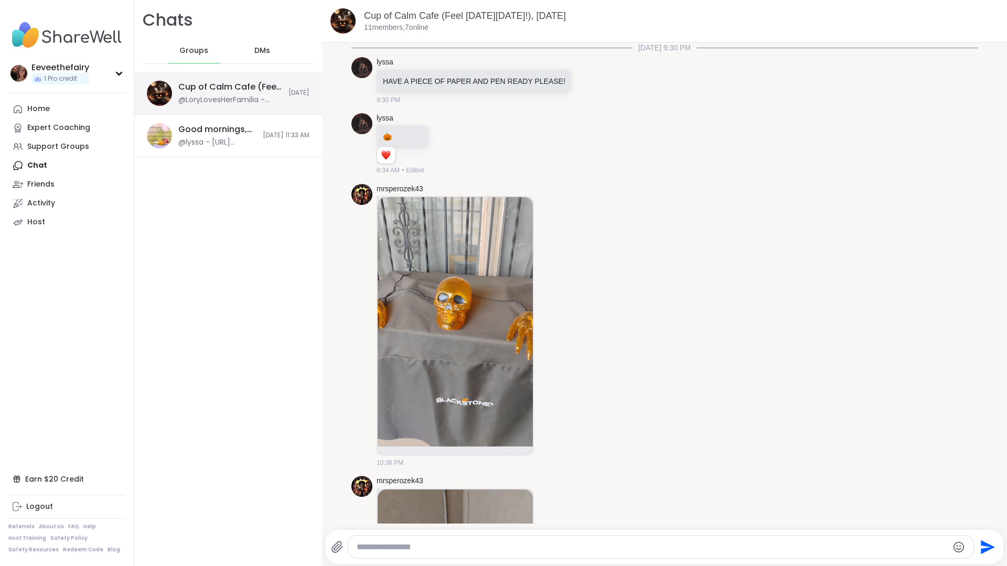
scroll to position [4364, 0]
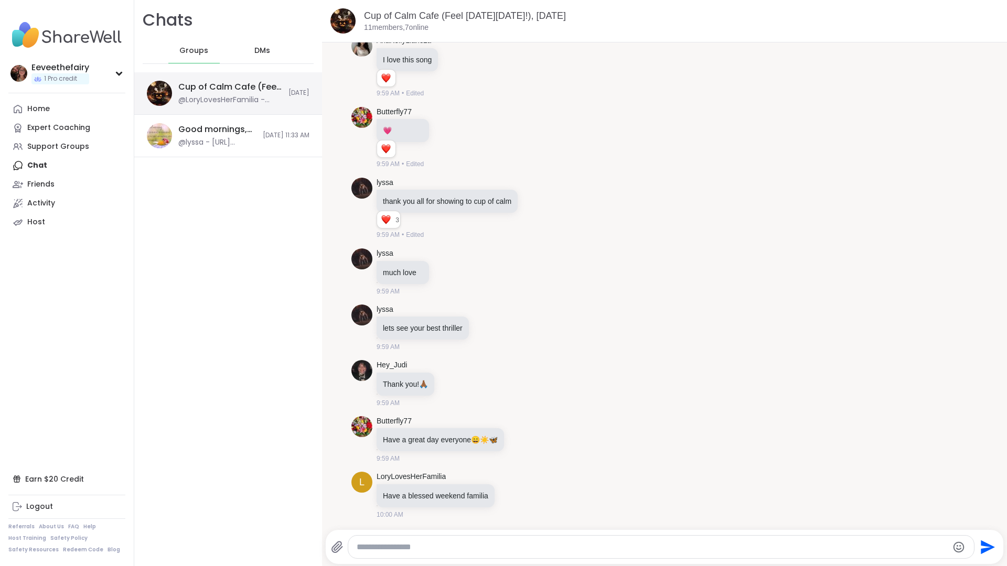
click at [196, 96] on div "@LoryLovesHerFamilia - Have a blessed weekend familia" at bounding box center [230, 100] width 104 height 10
click at [456, 495] on textarea "Type your message" at bounding box center [652, 547] width 591 height 10
type textarea "**********"
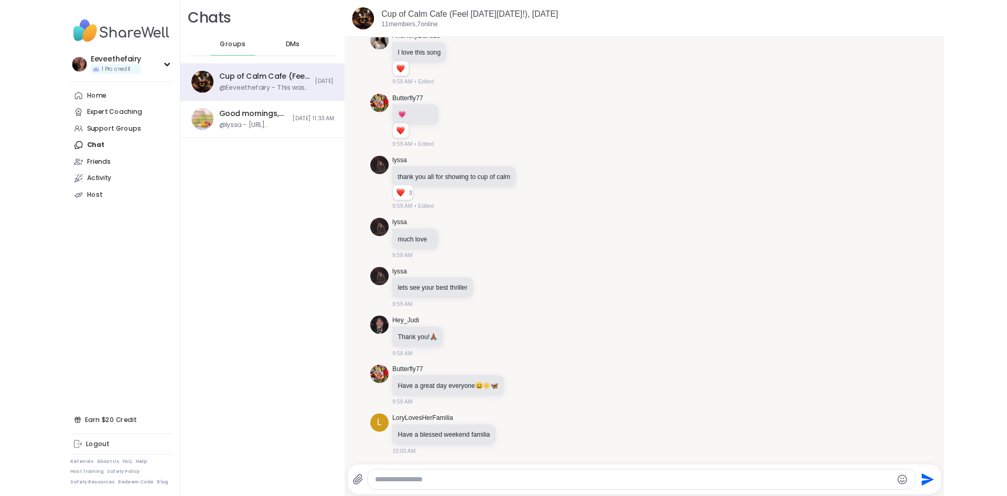
scroll to position [4420, 0]
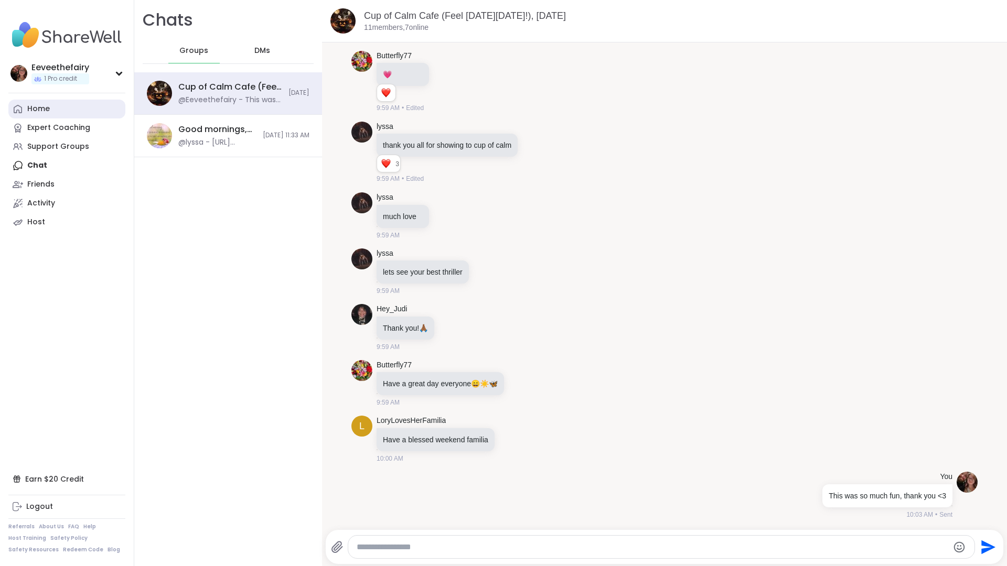
click at [35, 114] on div "Home" at bounding box center [38, 109] width 23 height 10
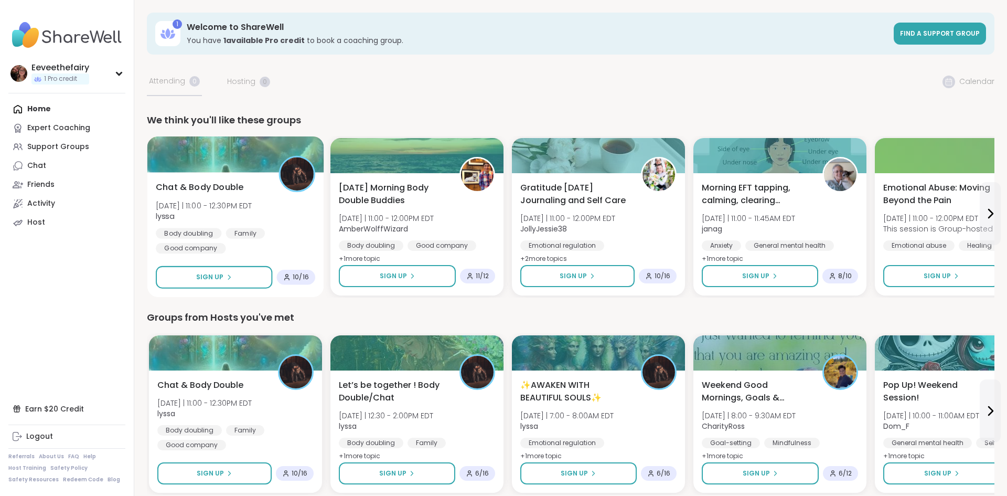
click at [210, 190] on span "Chat & Body Double" at bounding box center [200, 187] width 88 height 13
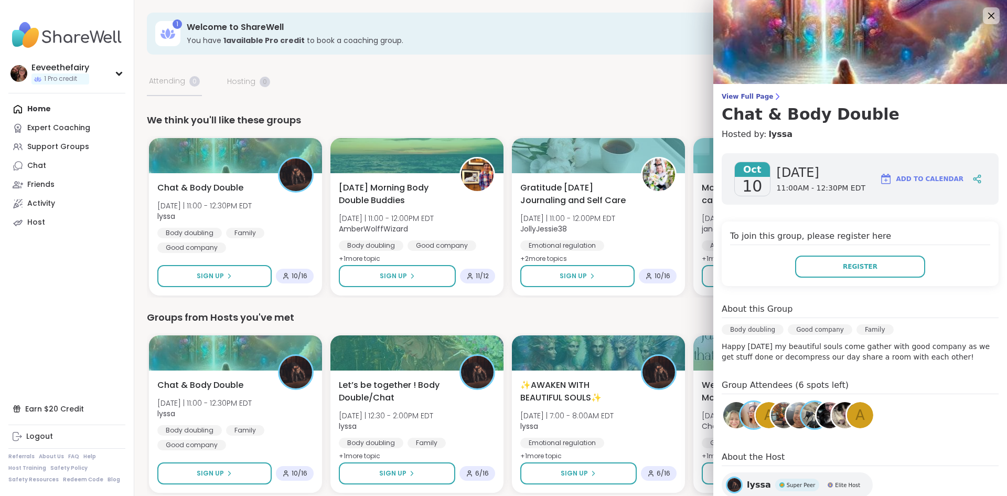
click at [791, 406] on img at bounding box center [799, 415] width 26 height 26
click at [769, 382] on h4 "Group Attendees (6 spots left)" at bounding box center [859, 385] width 277 height 15
click at [787, 174] on span "Friday" at bounding box center [821, 171] width 89 height 17
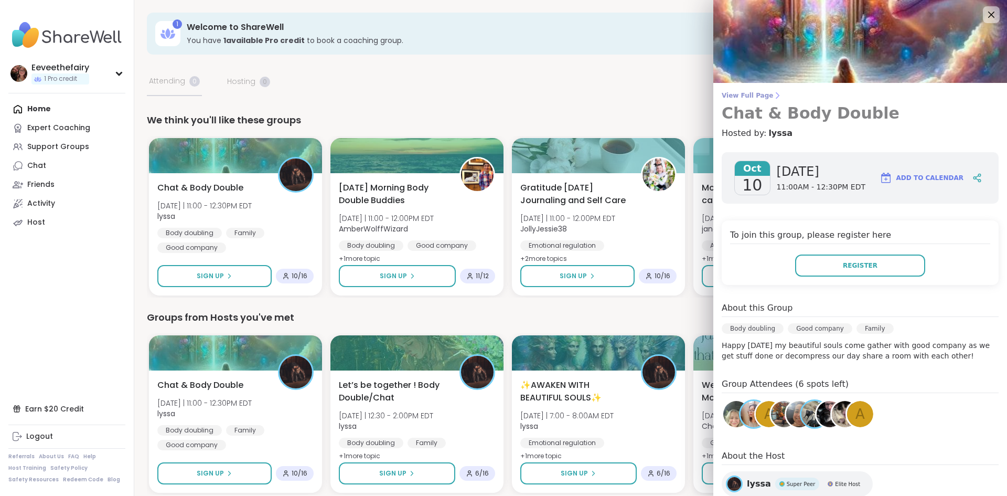
click at [785, 111] on h3 "Chat & Body Double" at bounding box center [859, 113] width 277 height 19
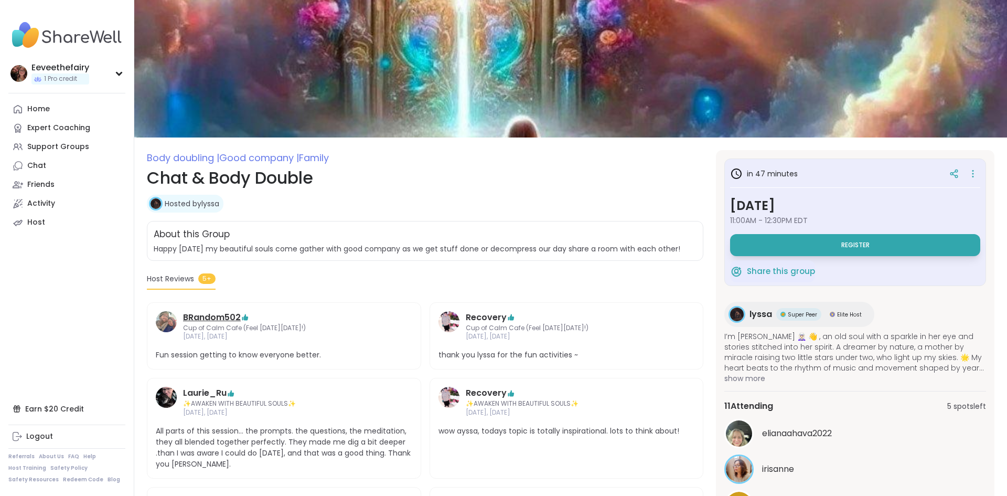
click at [212, 314] on link "BRandom502" at bounding box center [212, 317] width 58 height 13
click at [78, 105] on link "Home" at bounding box center [66, 109] width 117 height 19
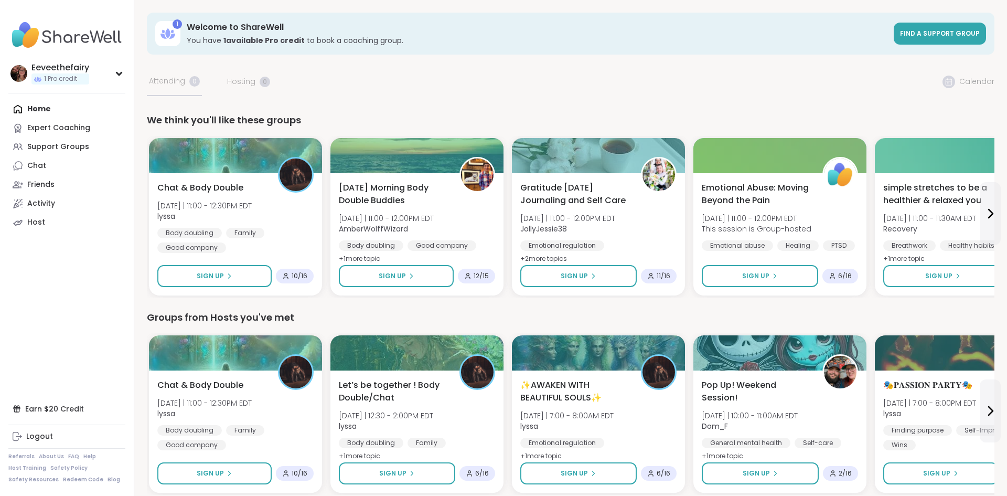
click at [37, 109] on div "Home Expert Coaching Support Groups Chat Friends Activity Host" at bounding box center [66, 166] width 117 height 132
click at [60, 151] on div "Support Groups" at bounding box center [58, 147] width 62 height 10
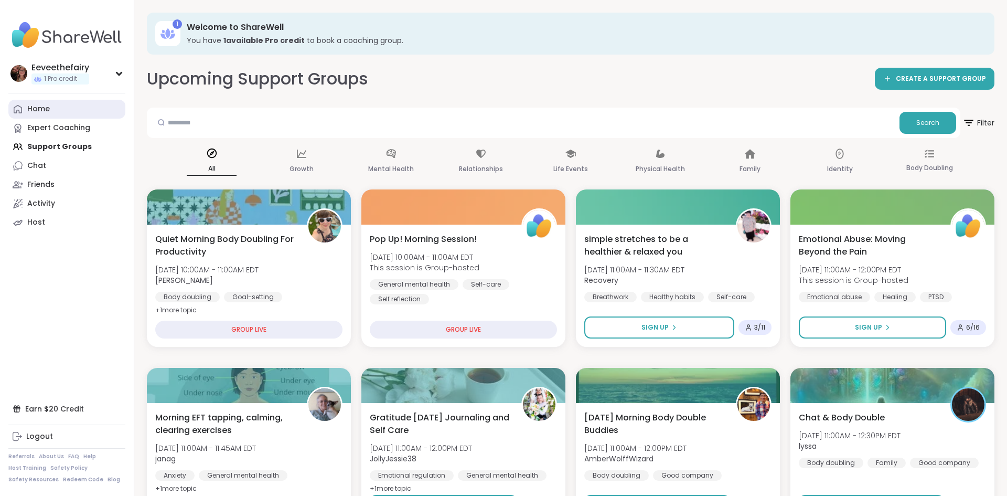
click at [55, 110] on link "Home" at bounding box center [66, 109] width 117 height 19
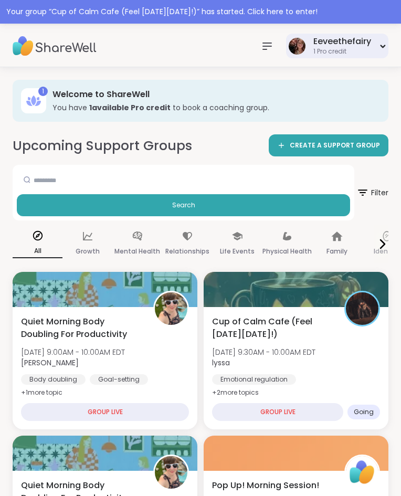
click at [299, 46] on img at bounding box center [296, 46] width 17 height 17
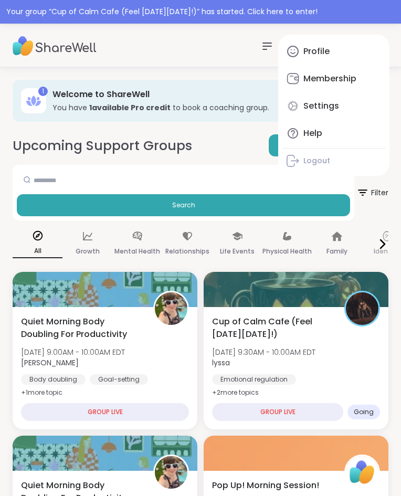
click at [264, 44] on icon at bounding box center [267, 46] width 13 height 13
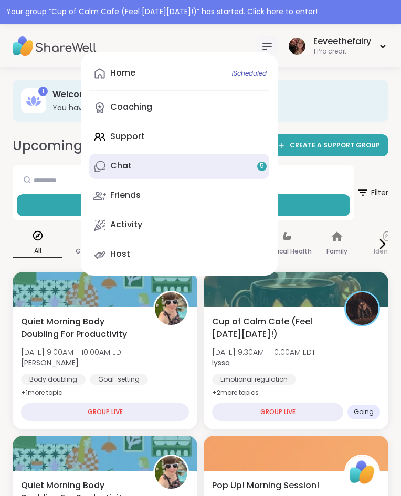
click at [143, 170] on link "Chat 5" at bounding box center [179, 166] width 180 height 25
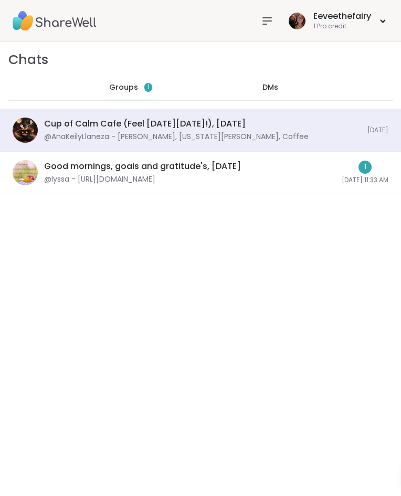
click at [271, 93] on div "DMs" at bounding box center [269, 87] width 51 height 25
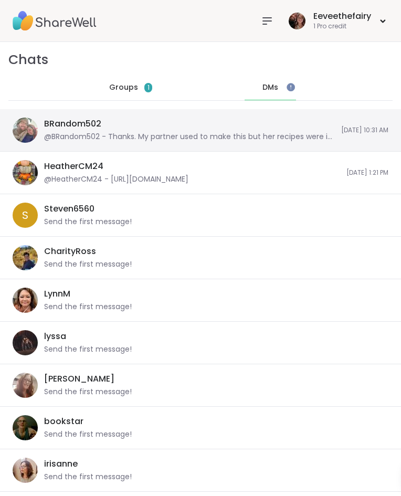
click at [146, 128] on div "BRandom502 @BRandom502 - Thanks. My partner used to make this but her recipes w…" at bounding box center [189, 130] width 290 height 24
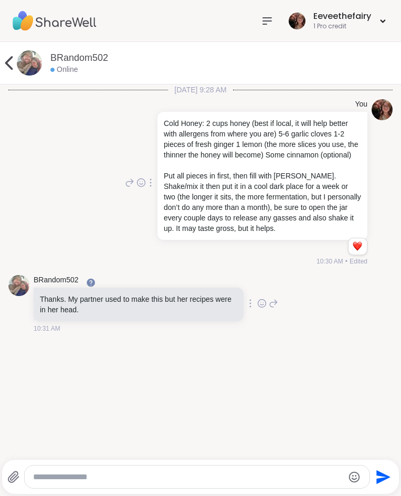
click at [99, 473] on textarea "Type your message" at bounding box center [188, 476] width 310 height 10
click at [252, 481] on textarea "**********" at bounding box center [189, 476] width 310 height 10
click at [273, 482] on div "**********" at bounding box center [198, 476] width 346 height 23
click at [270, 478] on textarea "**********" at bounding box center [189, 476] width 310 height 10
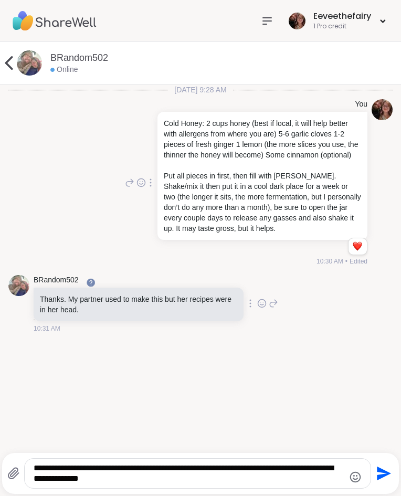
type textarea "**********"
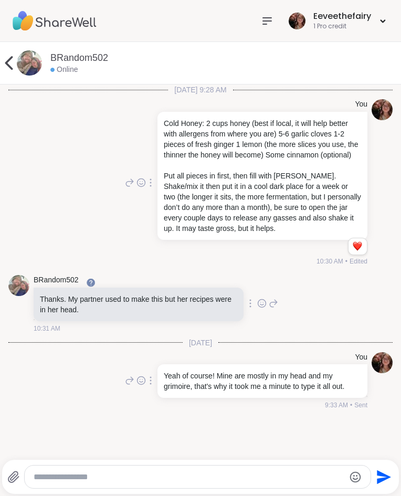
click at [10, 64] on icon at bounding box center [8, 62] width 21 height 21
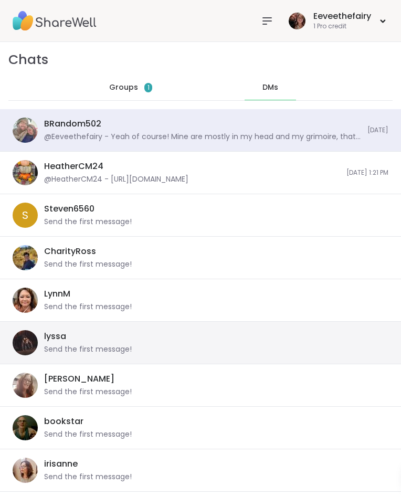
click at [79, 346] on div "Send the first message!" at bounding box center [88, 349] width 88 height 10
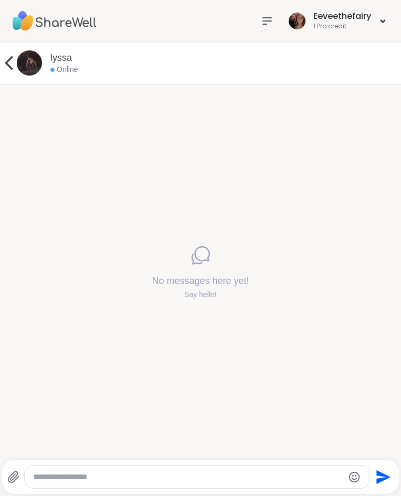
click at [107, 473] on textarea "Type your message" at bounding box center [188, 476] width 310 height 10
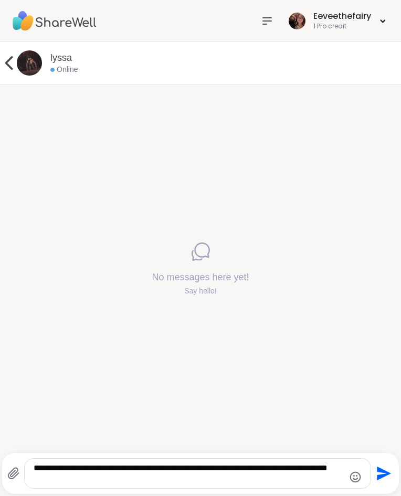
click at [283, 469] on textarea "**********" at bounding box center [189, 472] width 310 height 21
click at [90, 477] on textarea "**********" at bounding box center [189, 472] width 310 height 21
type textarea "**********"
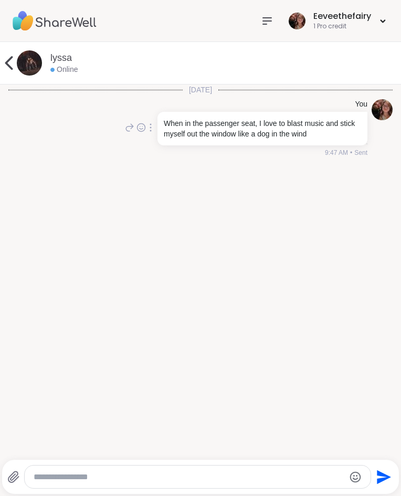
click at [7, 62] on icon at bounding box center [8, 62] width 21 height 21
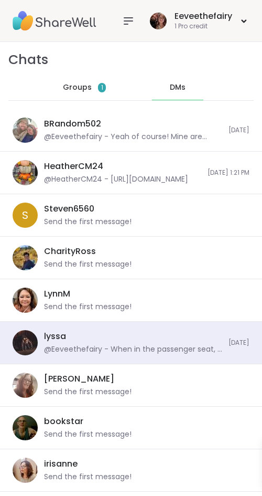
click at [80, 91] on span "Groups" at bounding box center [77, 87] width 29 height 10
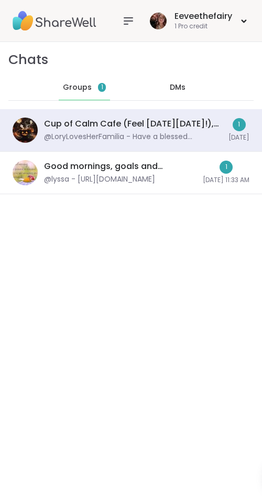
scroll to position [4833, 0]
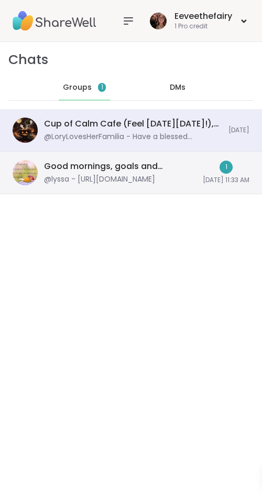
click at [127, 177] on div "@lyssa - https://sharewellnow.com/session/b472d949-d5fe-4024-91b3-1922448b3187" at bounding box center [99, 179] width 111 height 10
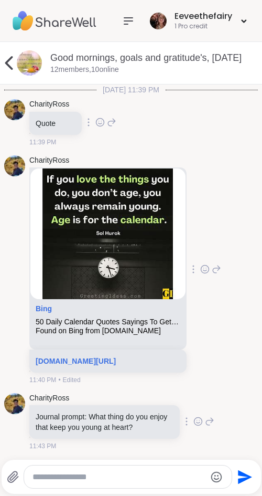
scroll to position [1639, 0]
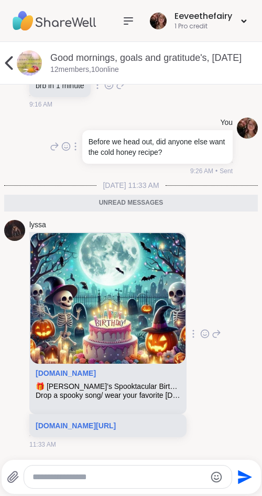
click at [6, 69] on icon at bounding box center [8, 62] width 21 height 21
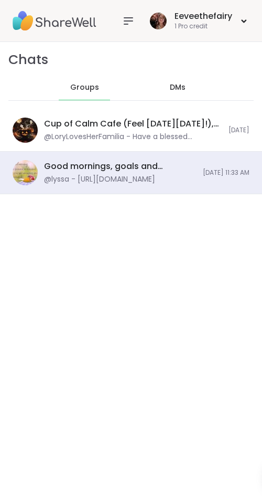
scroll to position [1692, 0]
click at [178, 90] on span "DMs" at bounding box center [178, 87] width 16 height 10
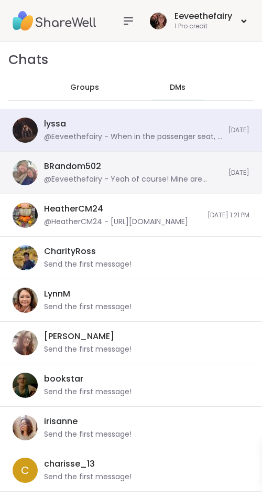
click at [143, 178] on div "@Eeveethefairy - Yeah of course! Mine are mostly in my head and my grimoire, th…" at bounding box center [133, 179] width 178 height 10
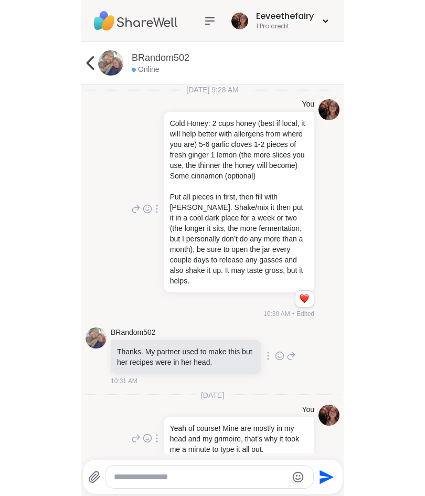
scroll to position [34, 0]
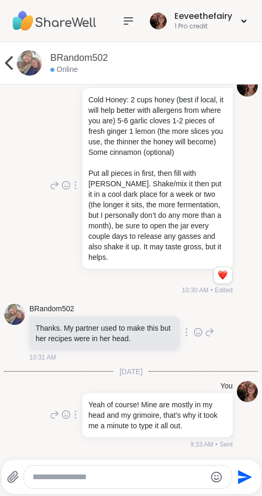
click at [12, 63] on icon at bounding box center [8, 62] width 21 height 21
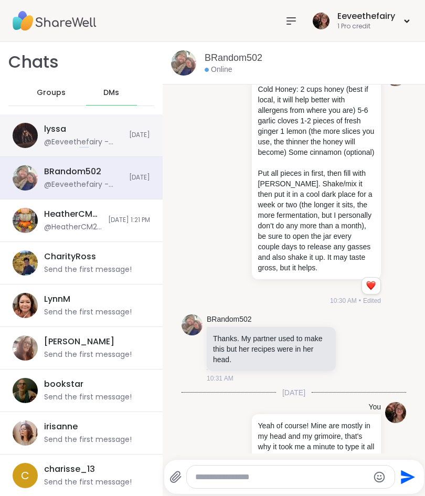
drag, startPoint x: 78, startPoint y: 149, endPoint x: 105, endPoint y: 154, distance: 28.2
click at [105, 154] on div "lyssa @Eeveethefairy - When in the passenger seat, I love to blast music and st…" at bounding box center [81, 135] width 163 height 42
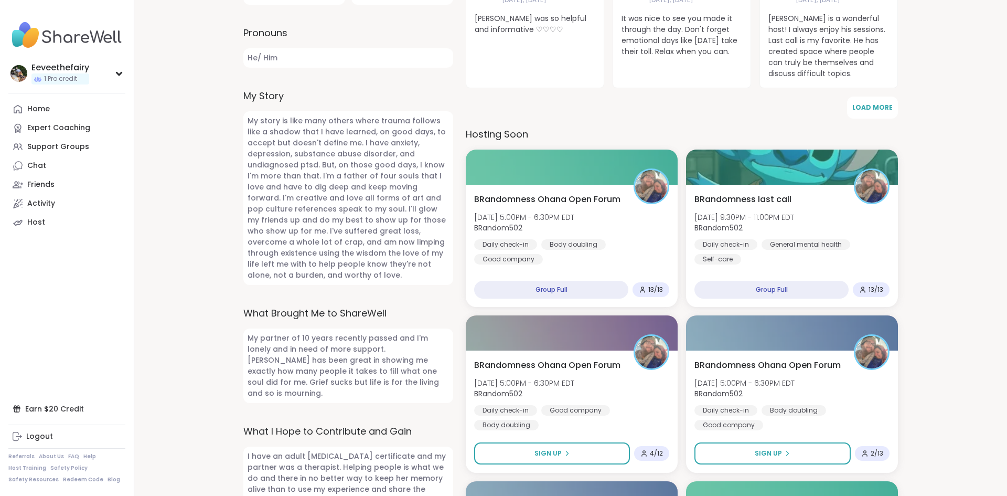
scroll to position [337, 0]
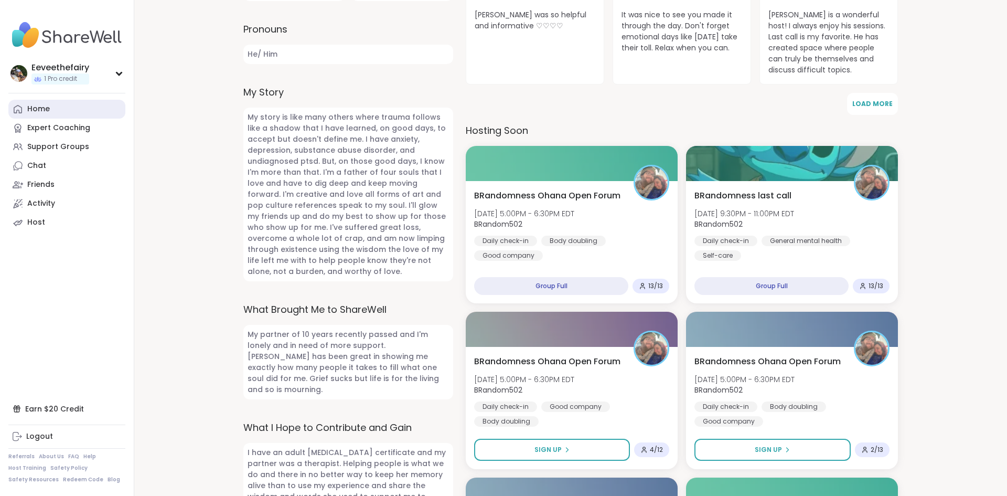
click at [55, 108] on link "Home" at bounding box center [66, 109] width 117 height 19
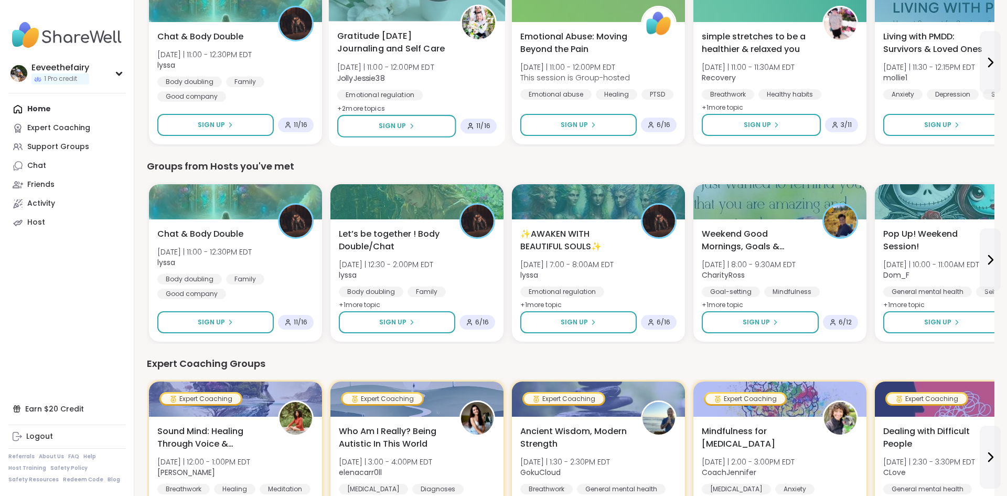
scroll to position [153, 0]
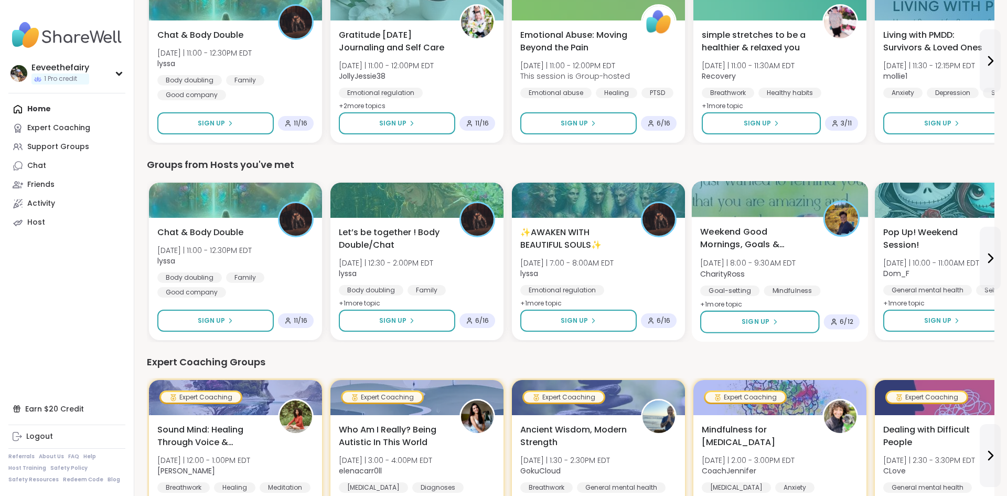
click at [763, 251] on span "Weekend Good Mornings, Goals & Gratitude's" at bounding box center [755, 238] width 111 height 26
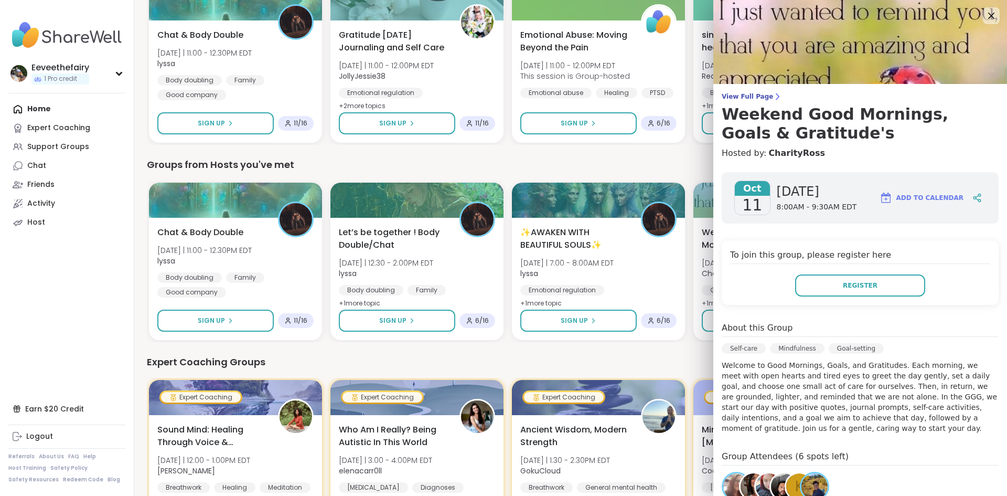
scroll to position [2, 0]
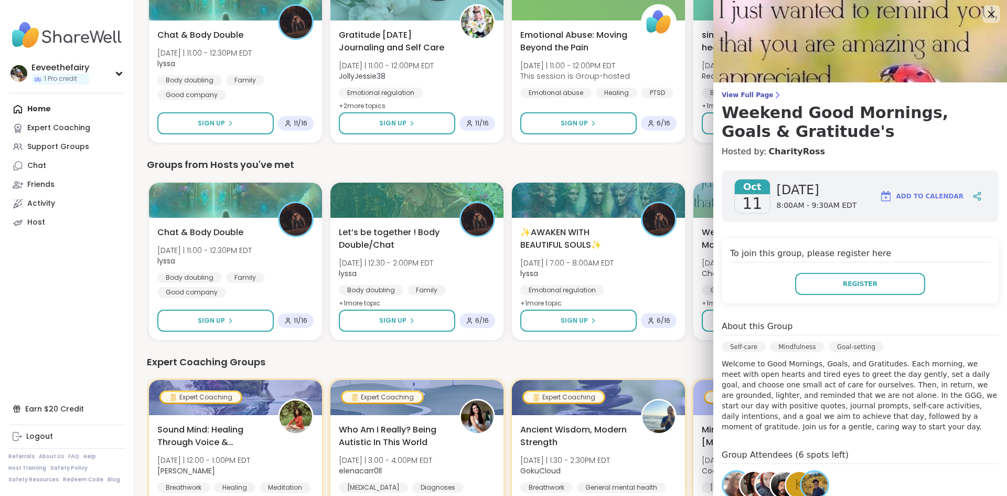
click at [993, 20] on icon at bounding box center [990, 13] width 13 height 13
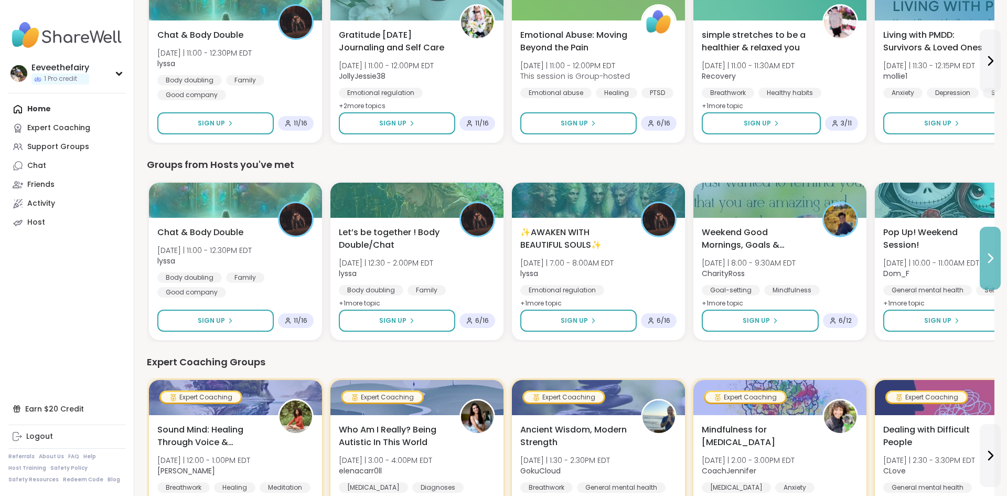
click at [996, 268] on button at bounding box center [989, 258] width 21 height 63
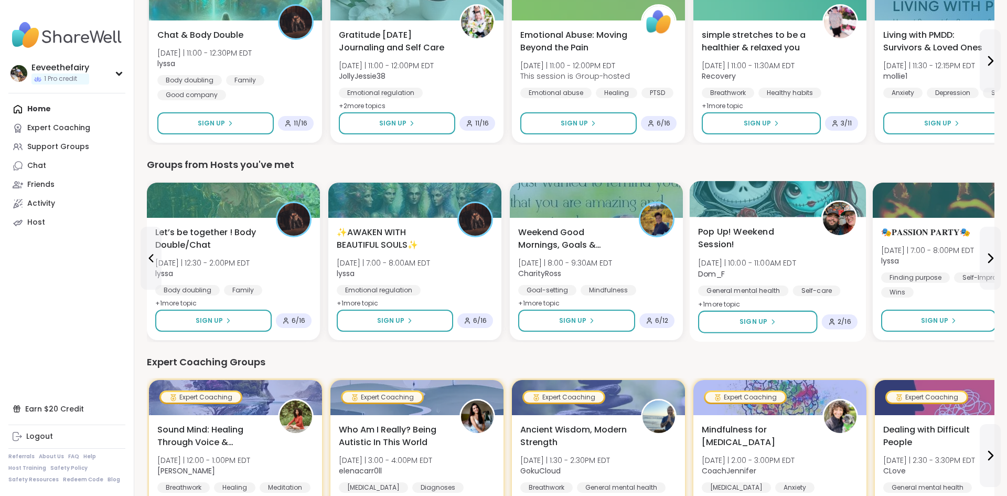
click at [738, 231] on span "Pop Up! Weekend Session!" at bounding box center [753, 238] width 111 height 26
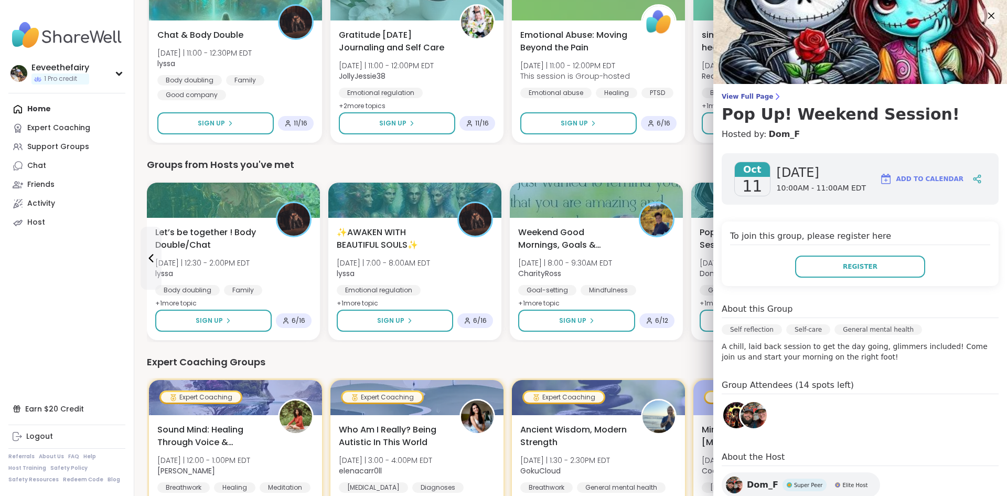
click at [676, 165] on div "Groups from Hosts you've met" at bounding box center [570, 164] width 847 height 15
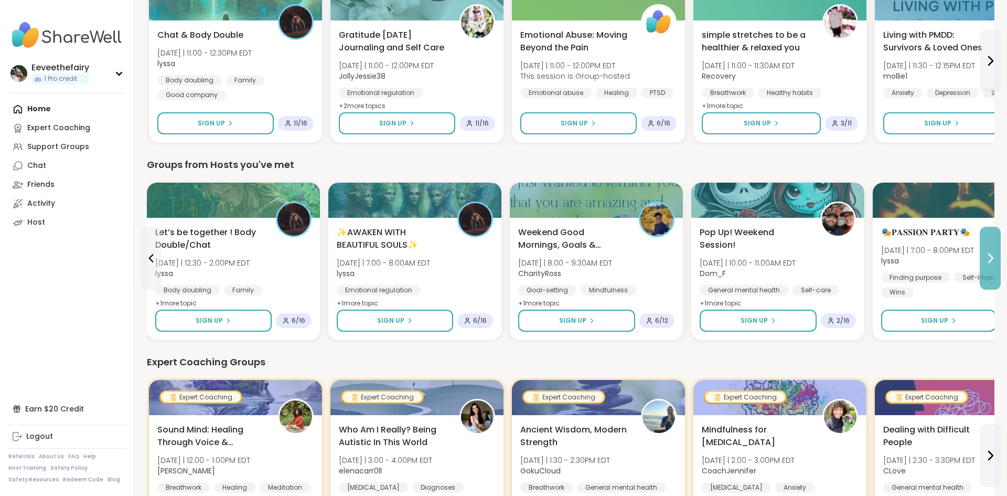
click at [988, 258] on icon at bounding box center [990, 258] width 13 height 13
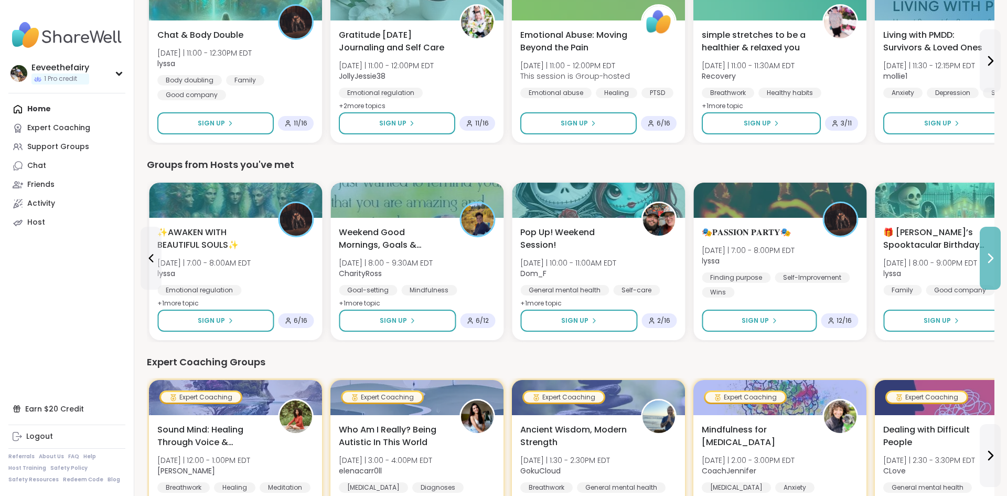
click at [988, 258] on icon at bounding box center [990, 258] width 13 height 13
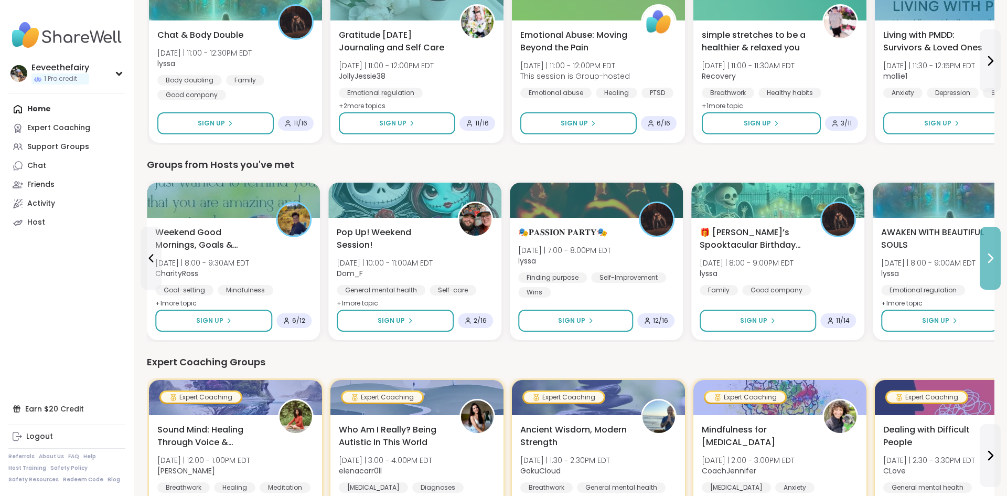
click at [988, 258] on icon at bounding box center [990, 258] width 13 height 13
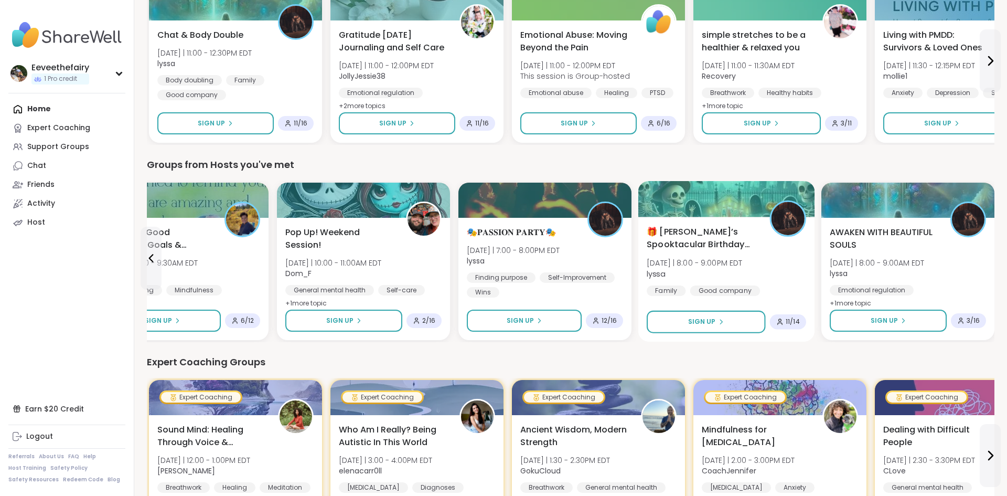
click at [714, 232] on span "🎁 Lynette’s Spooktacular Birthday Party 🎃" at bounding box center [702, 238] width 111 height 26
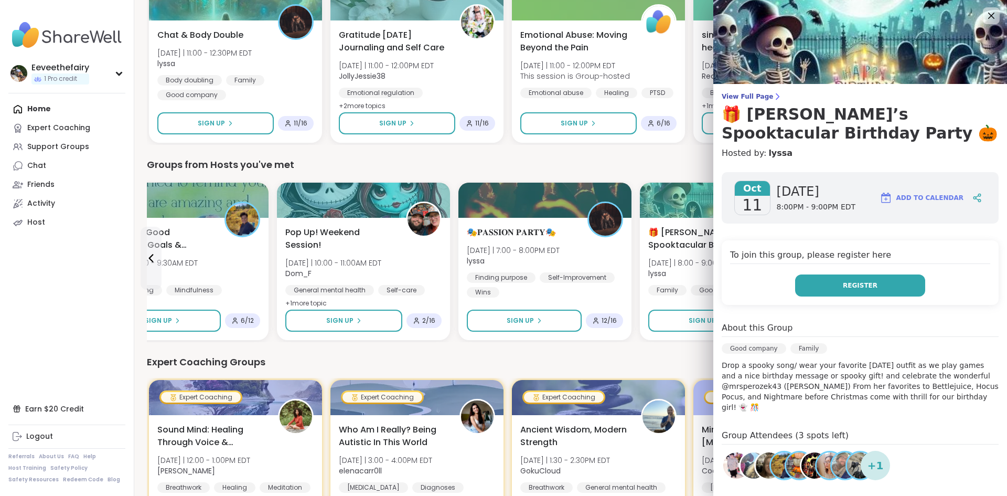
click at [833, 284] on button "Register" at bounding box center [860, 285] width 130 height 22
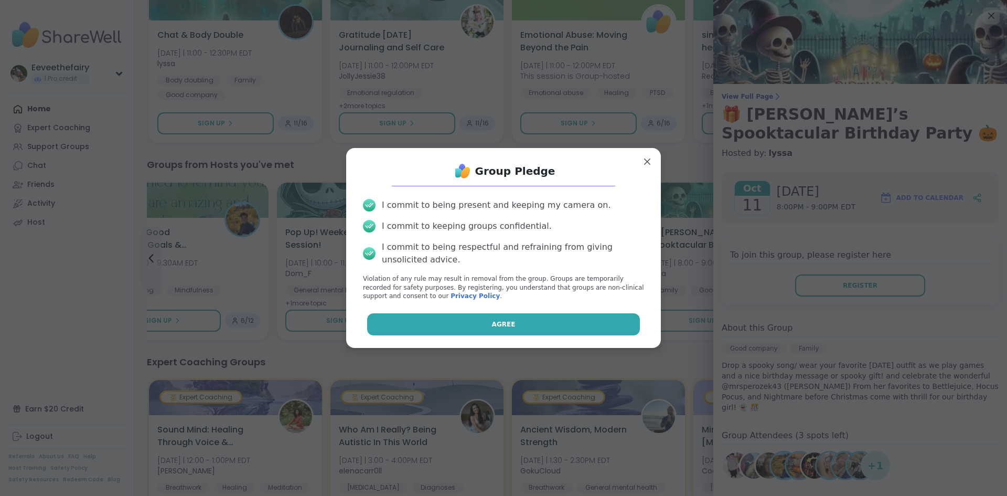
click at [544, 324] on button "Agree" at bounding box center [503, 324] width 273 height 22
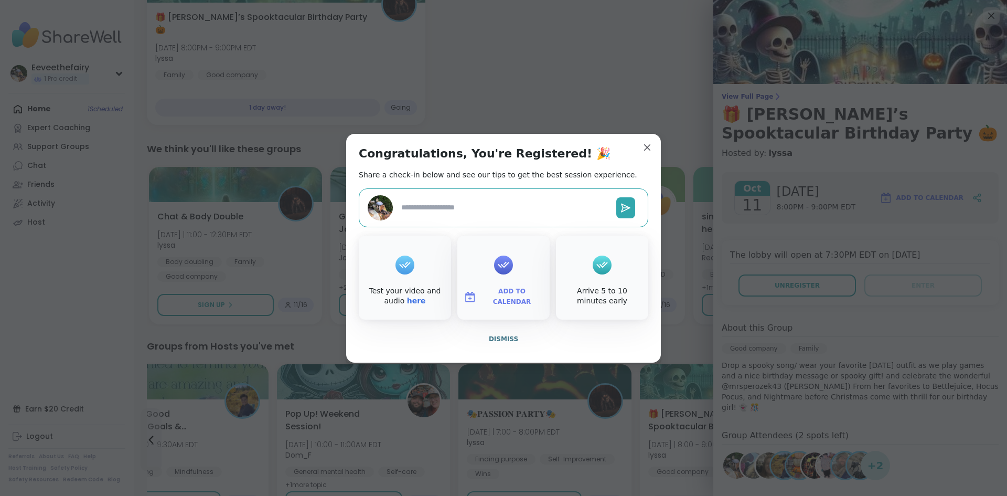
click at [510, 300] on span "Add to Calendar" at bounding box center [511, 296] width 63 height 20
click at [501, 208] on button "Google Calendar" at bounding box center [504, 201] width 80 height 23
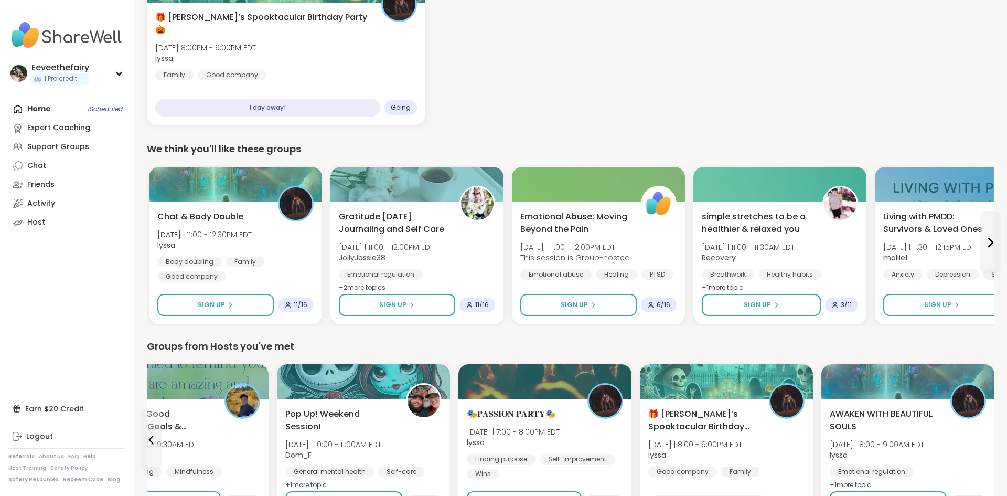
click at [648, 99] on div "🎁 Lynette’s Spooktacular Birthday Party 🎃 Sat, Oct 11 | 8:00PM - 9:00PM EDT lys…" at bounding box center [570, 45] width 847 height 157
click at [988, 246] on icon at bounding box center [990, 242] width 4 height 8
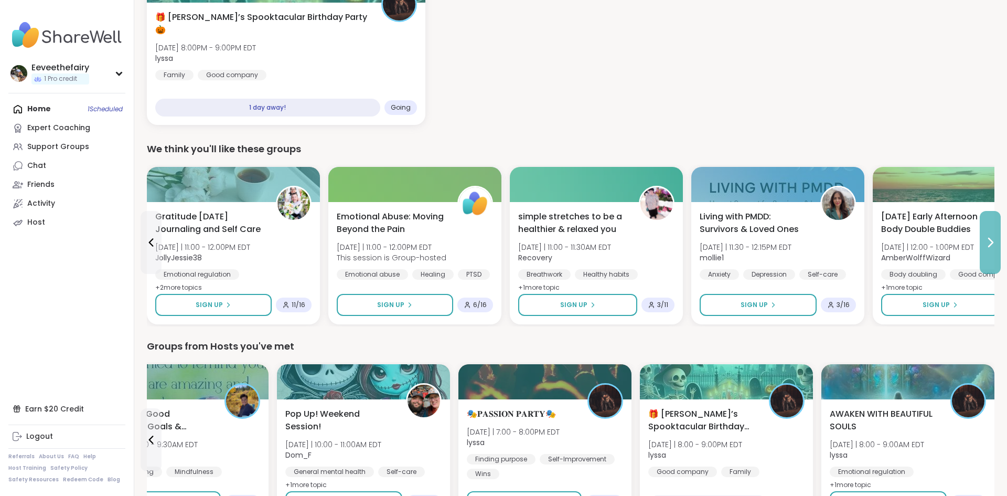
click at [988, 246] on icon at bounding box center [990, 242] width 4 height 8
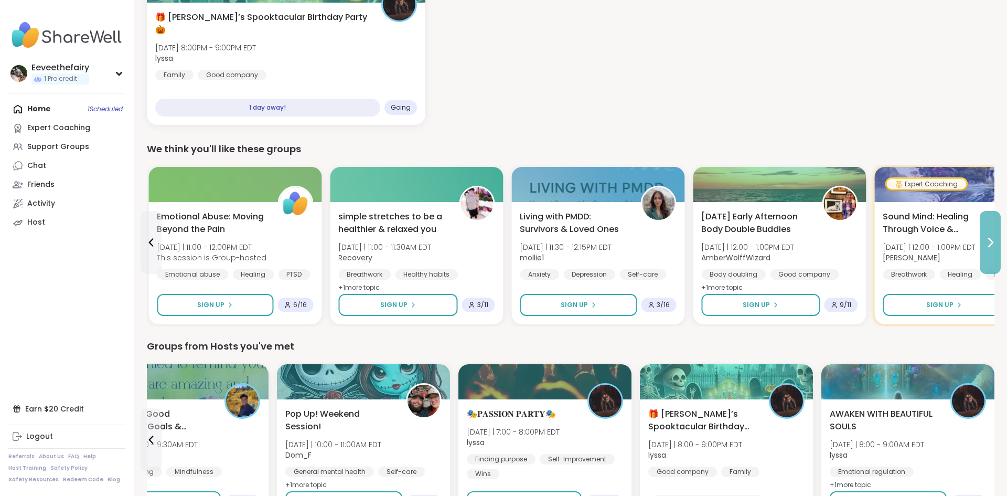
click at [988, 246] on icon at bounding box center [990, 242] width 4 height 8
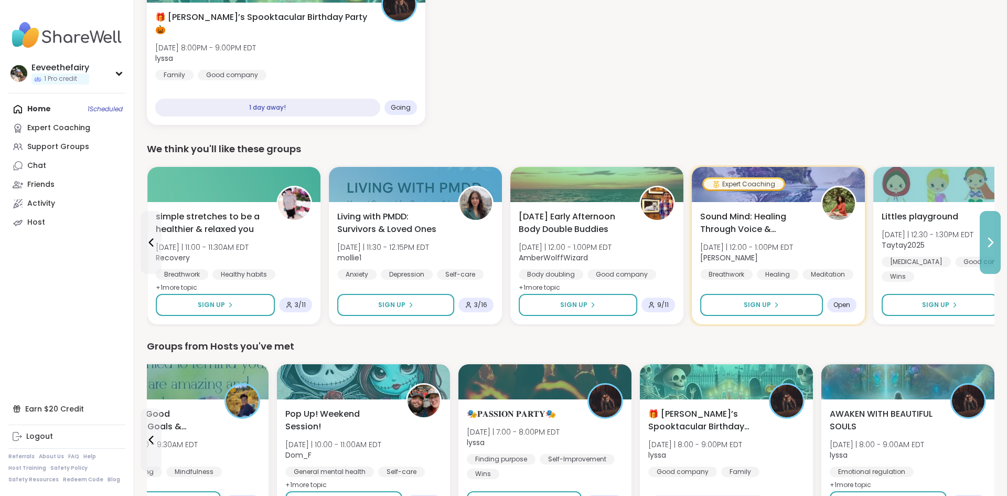
click at [988, 246] on icon at bounding box center [990, 242] width 4 height 8
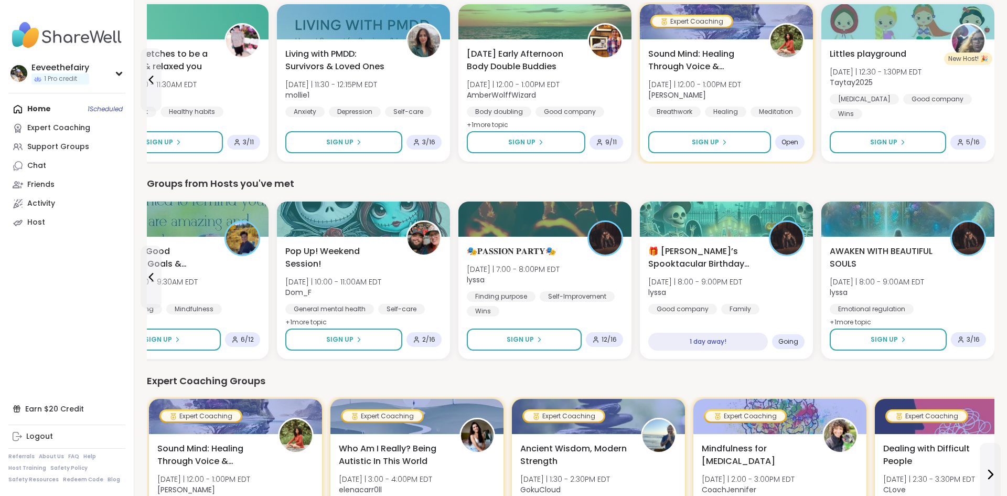
scroll to position [320, 0]
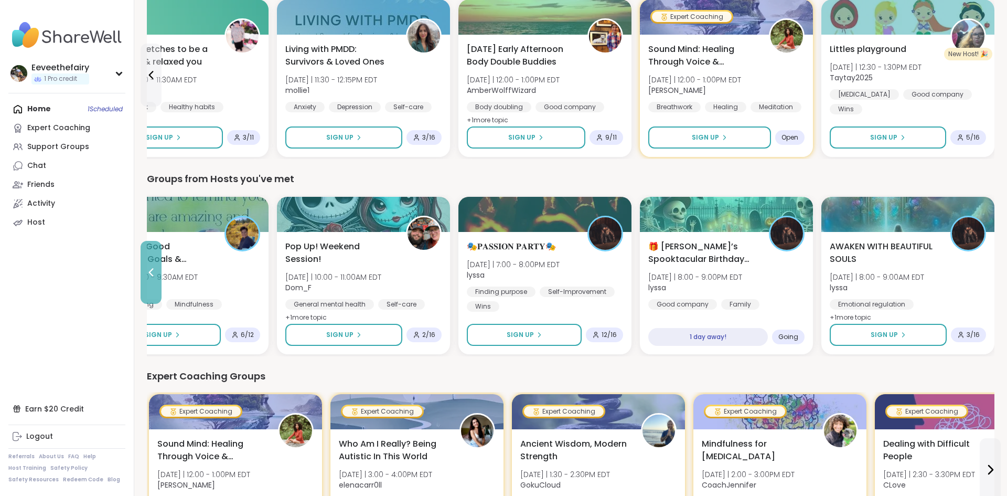
click at [150, 271] on icon at bounding box center [151, 272] width 13 height 13
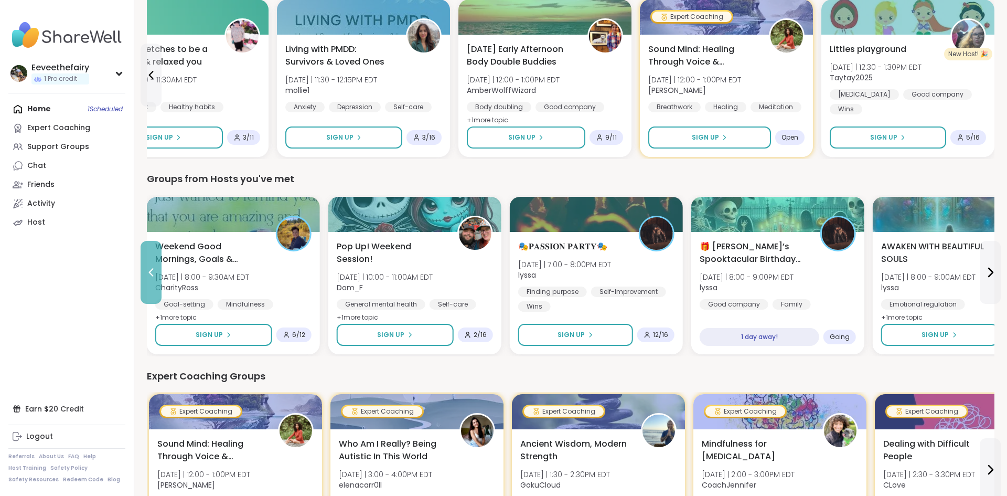
click at [150, 271] on icon at bounding box center [151, 272] width 13 height 13
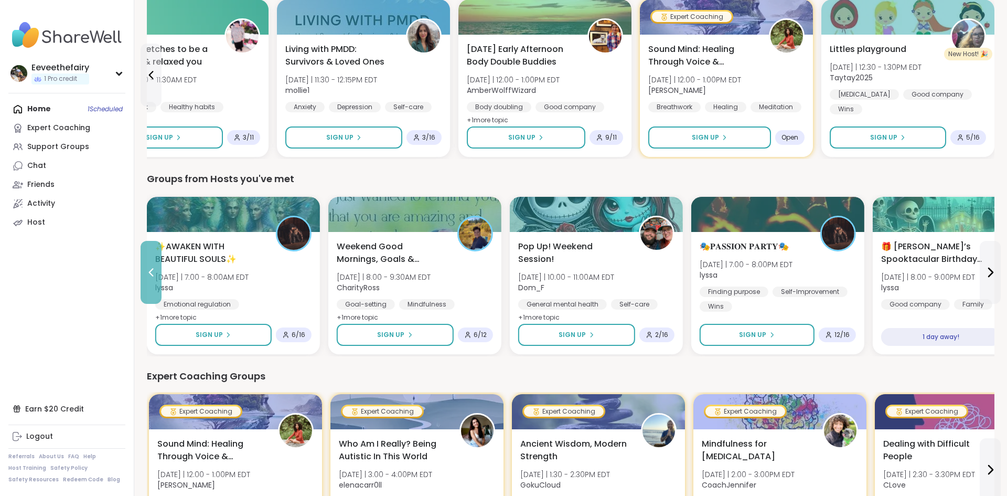
click at [150, 271] on icon at bounding box center [151, 272] width 13 height 13
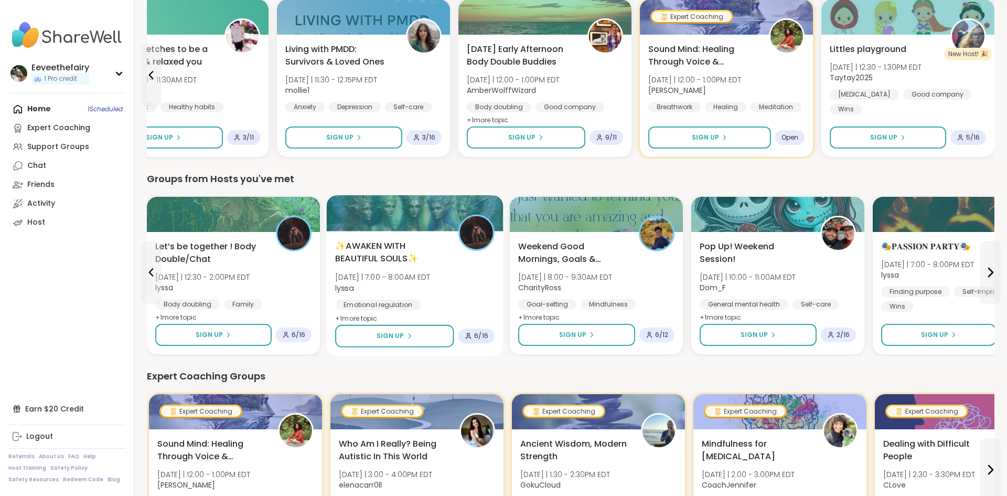
click at [392, 277] on span "[DATE] | 7:00 - 8:00AM EDT" at bounding box center [382, 277] width 95 height 10
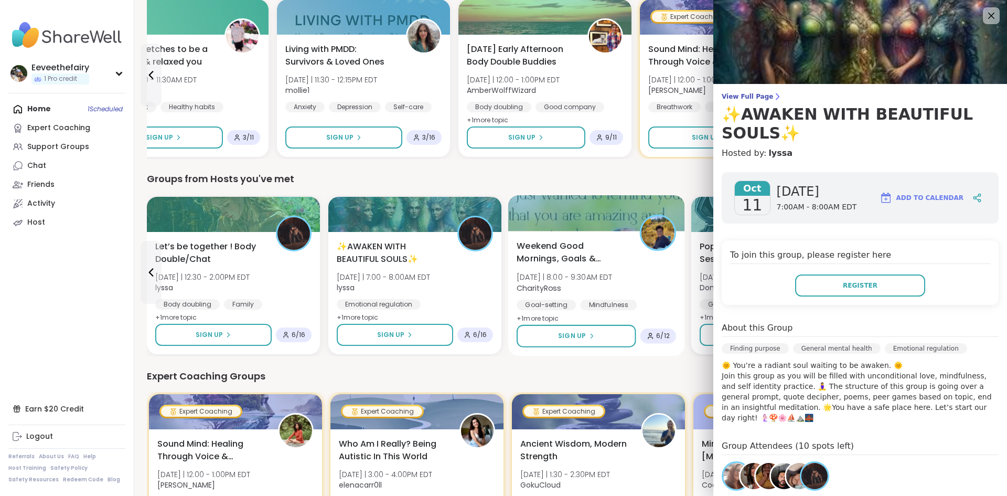
click at [571, 255] on span "Weekend Good Mornings, Goals & Gratitude's" at bounding box center [571, 253] width 111 height 26
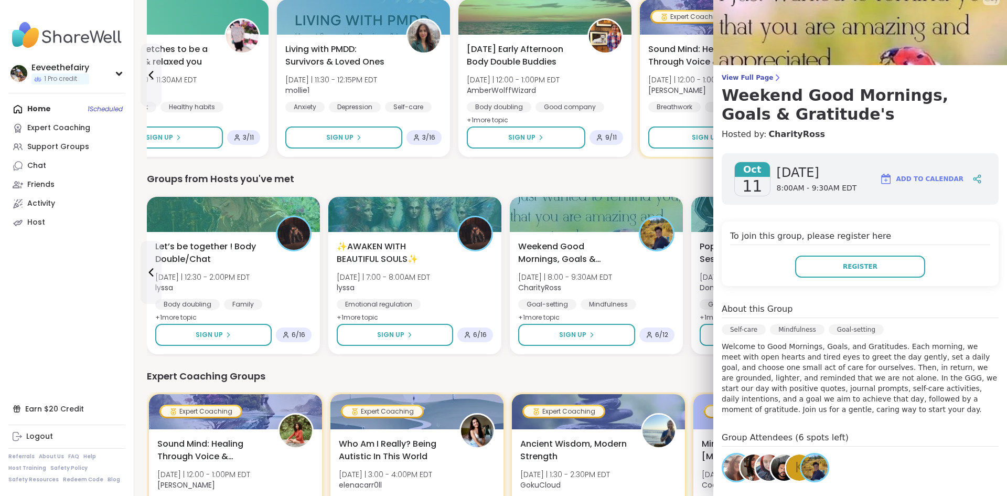
scroll to position [0, 0]
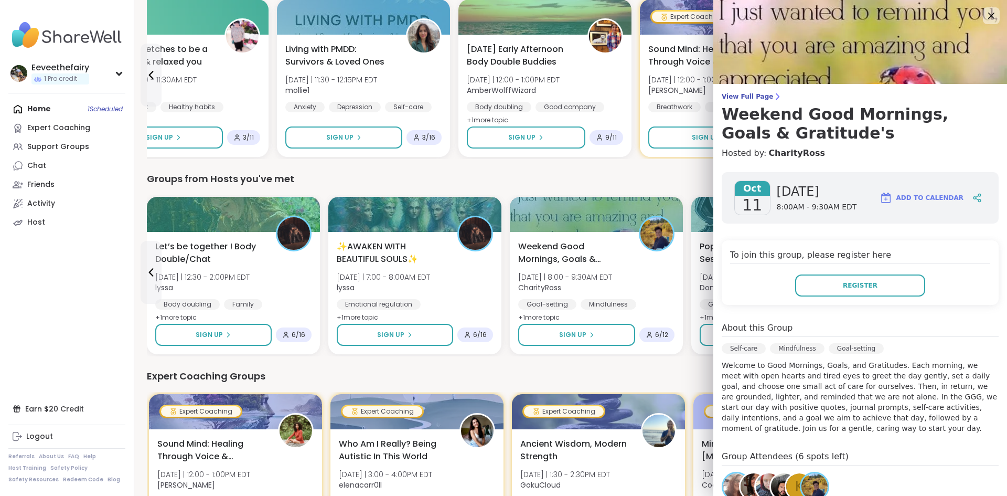
click at [661, 173] on div "Groups from Hosts you've met" at bounding box center [570, 178] width 847 height 15
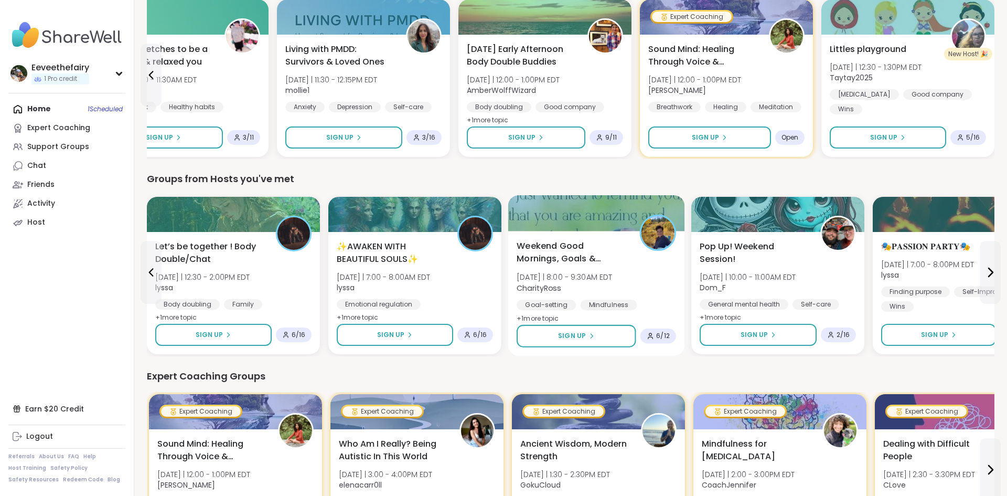
click at [555, 251] on span "Weekend Good Mornings, Goals & Gratitude's" at bounding box center [571, 253] width 111 height 26
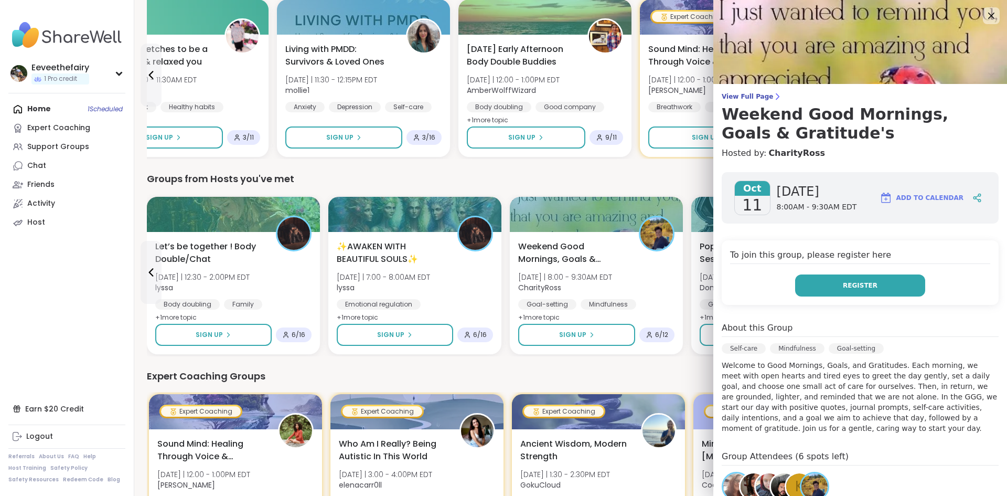
click at [831, 289] on button "Register" at bounding box center [860, 285] width 130 height 22
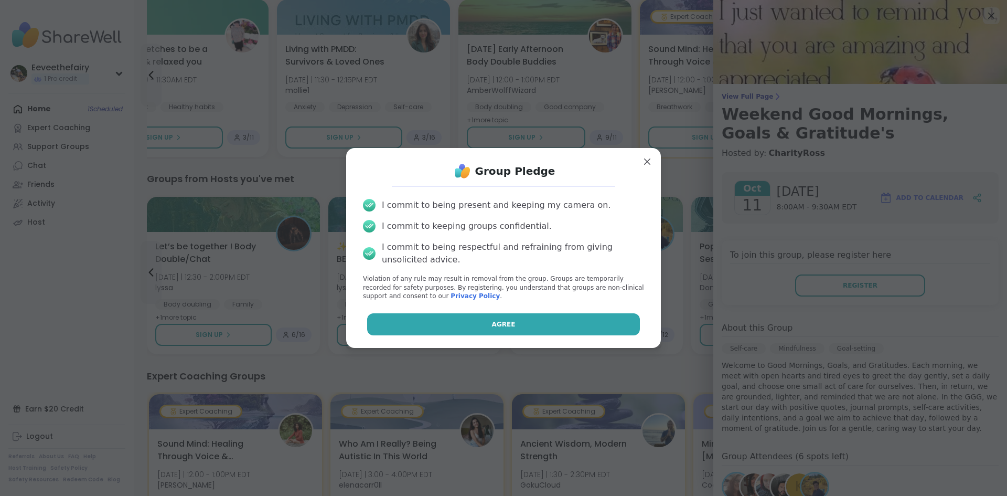
click at [563, 331] on button "Agree" at bounding box center [503, 324] width 273 height 22
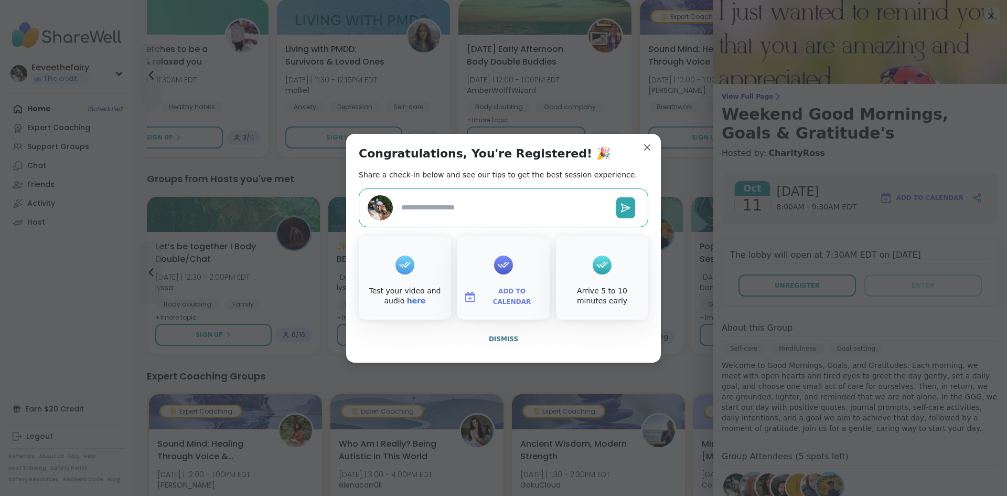
type textarea "*"
click at [512, 286] on button "Add to Calendar" at bounding box center [503, 297] width 88 height 22
click at [502, 204] on button "Google Calendar" at bounding box center [504, 201] width 80 height 23
